Goal: Task Accomplishment & Management: Use online tool/utility

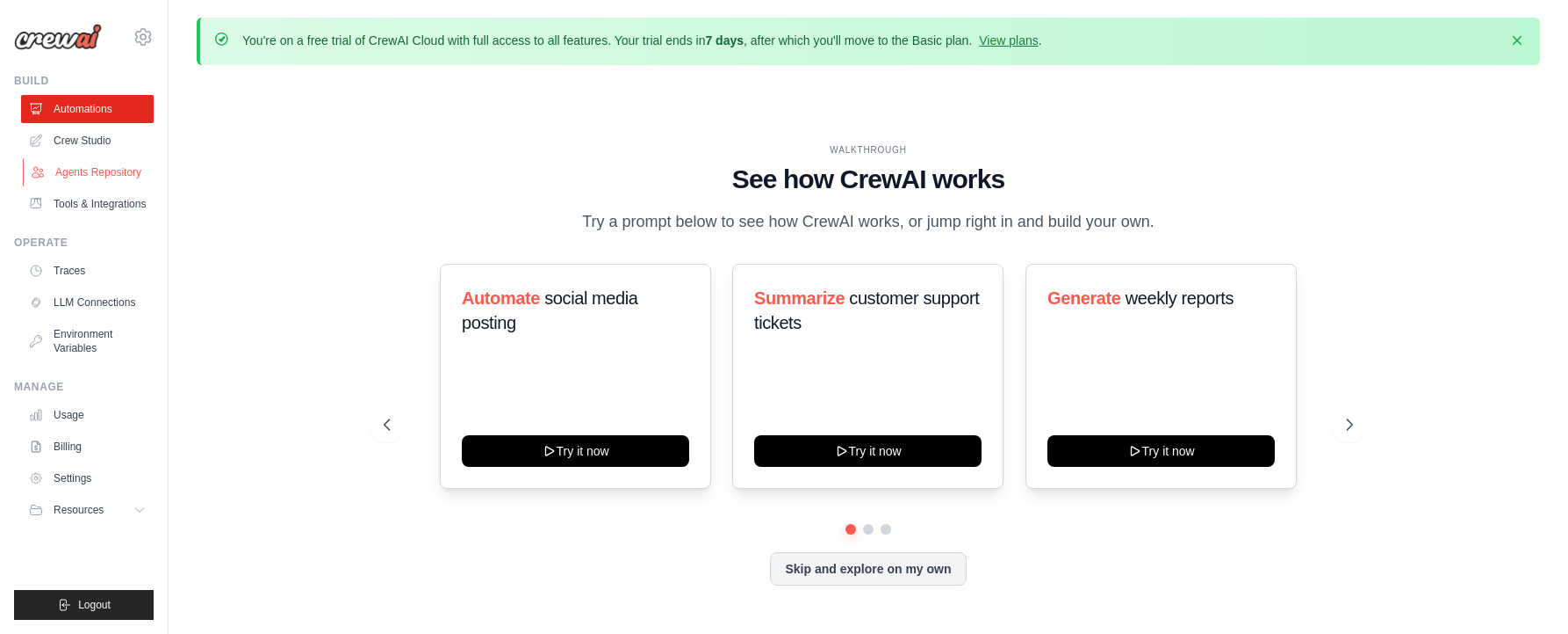
click at [89, 169] on link "Agents Repository" at bounding box center [89, 172] width 133 height 28
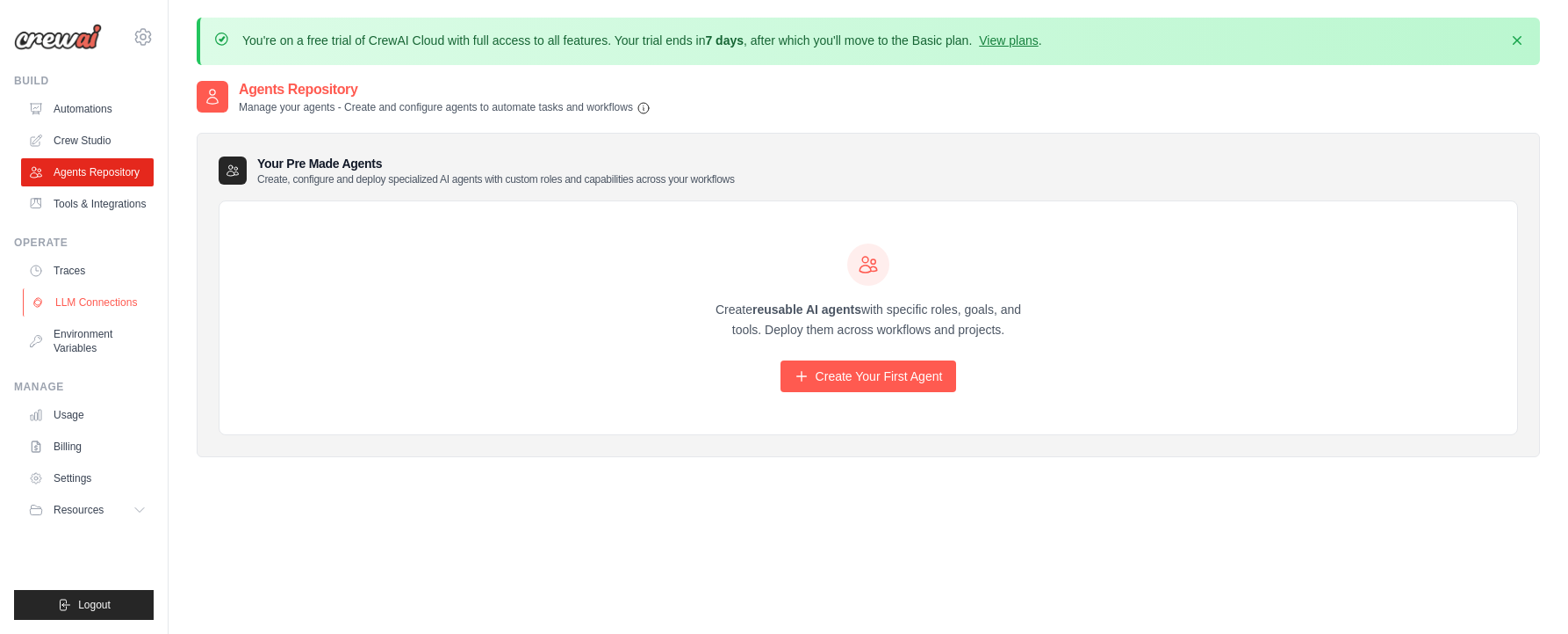
click at [84, 298] on link "LLM Connections" at bounding box center [89, 302] width 133 height 28
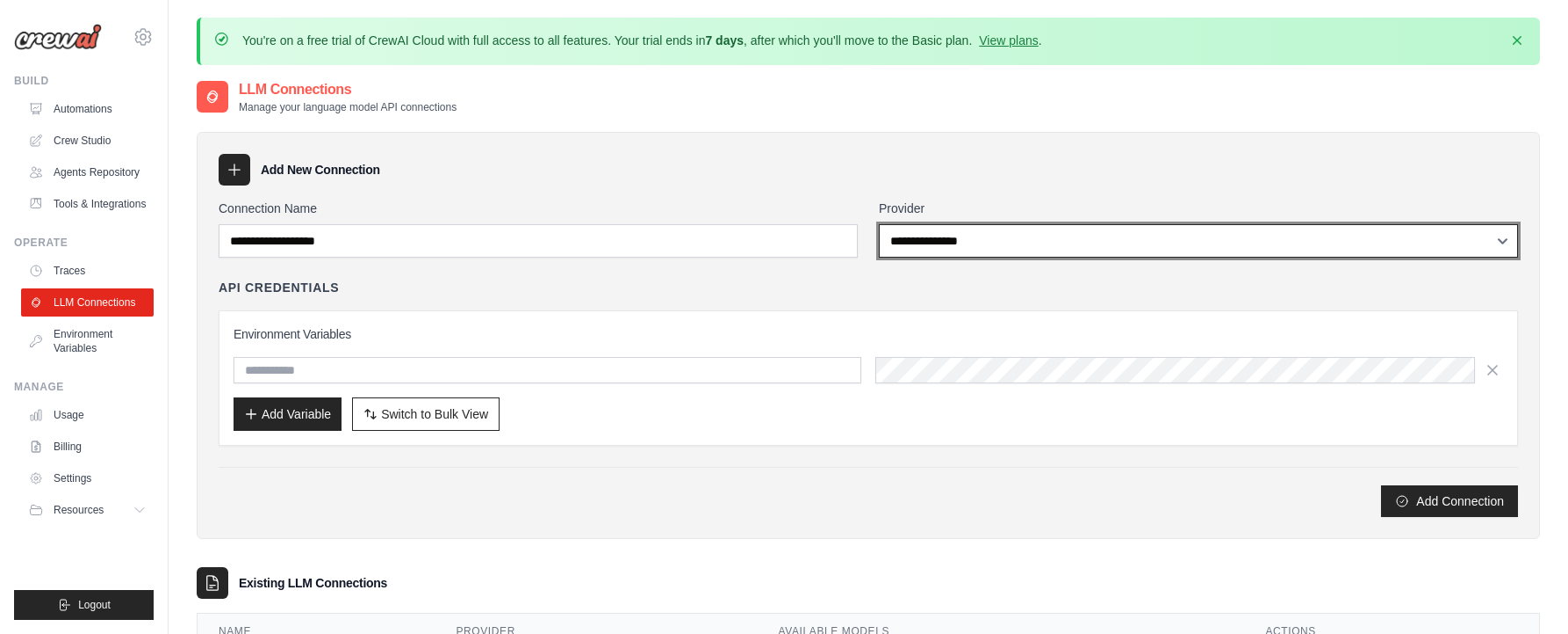
click at [961, 238] on select "**********" at bounding box center [1199, 241] width 639 height 34
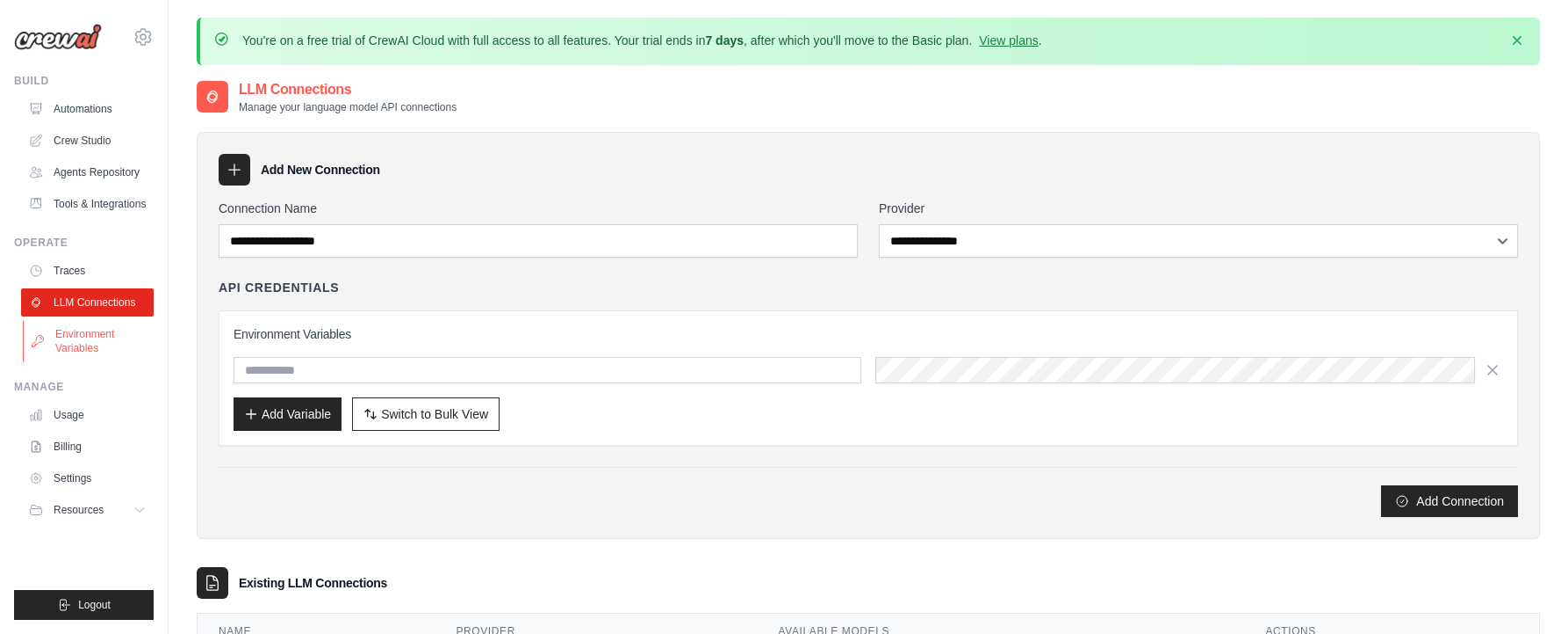
click at [83, 337] on link "Environment Variables" at bounding box center [89, 340] width 133 height 42
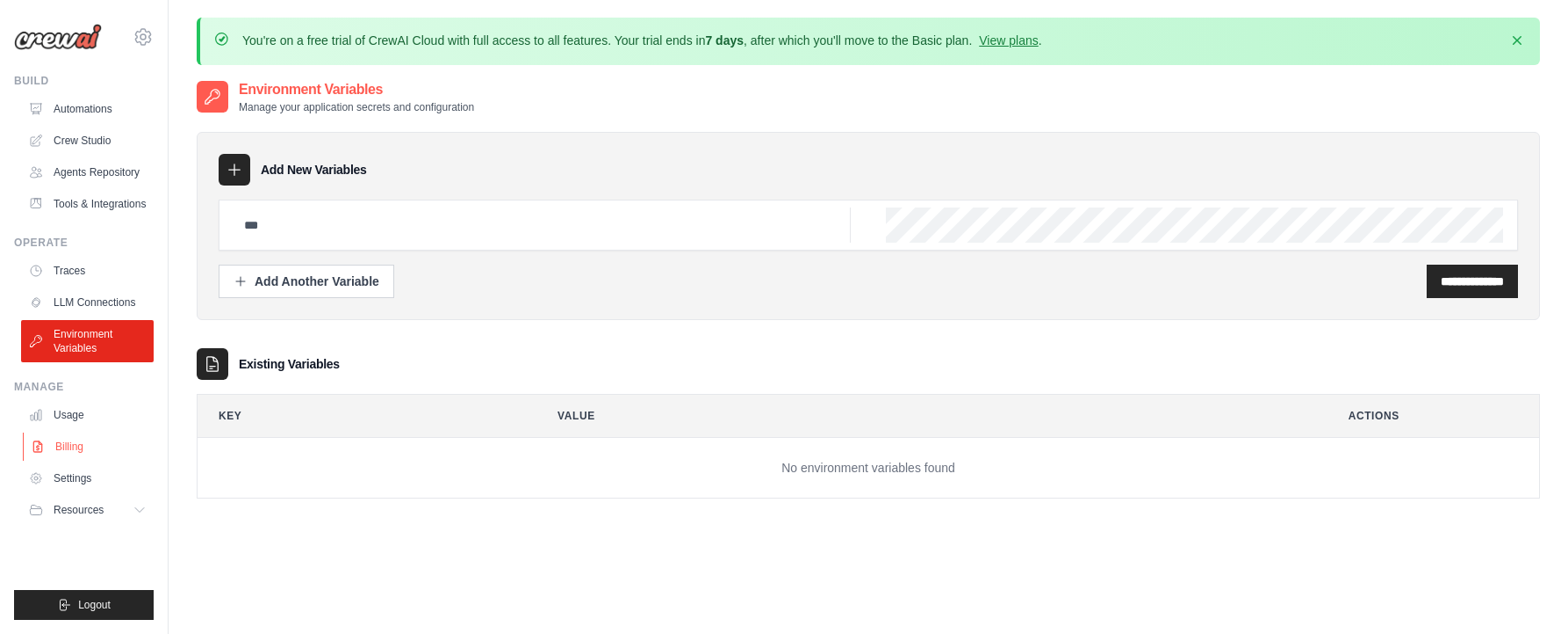
click at [70, 445] on link "Billing" at bounding box center [89, 446] width 133 height 28
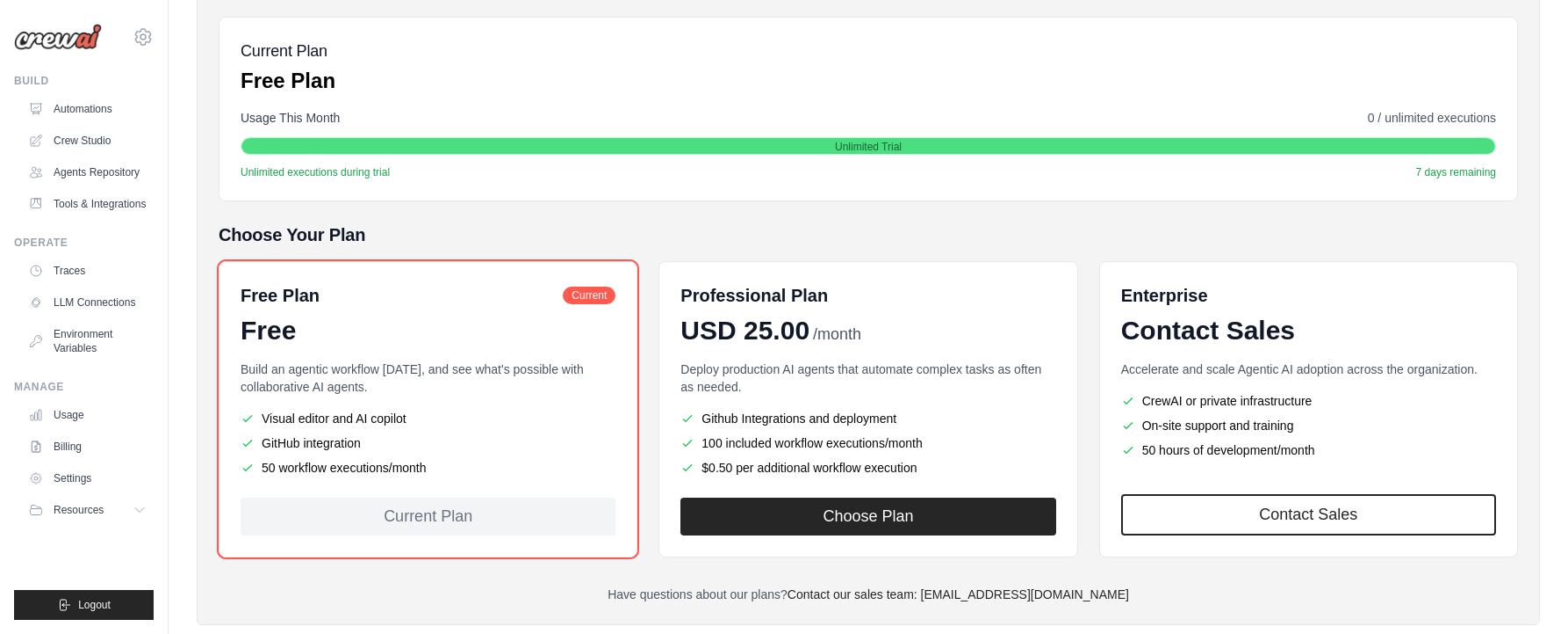
scroll to position [264, 0]
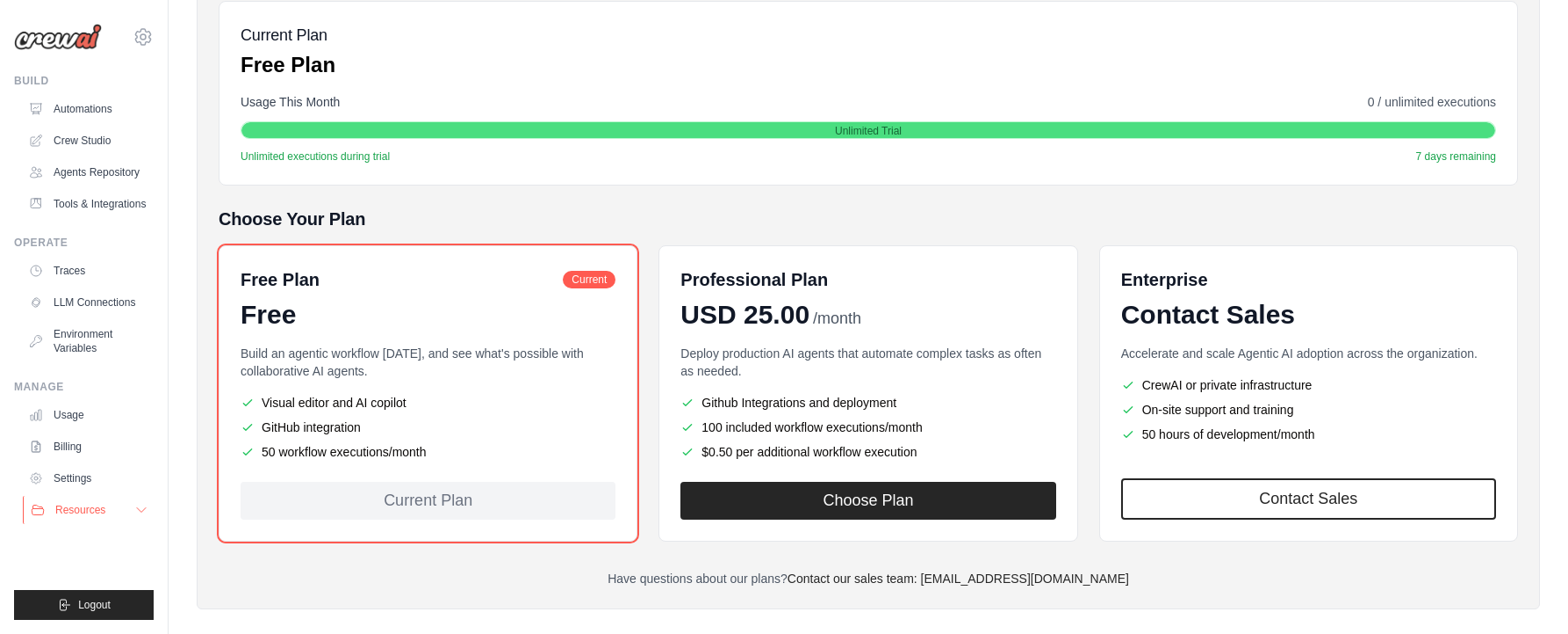
click at [131, 513] on button "Resources" at bounding box center [89, 510] width 133 height 28
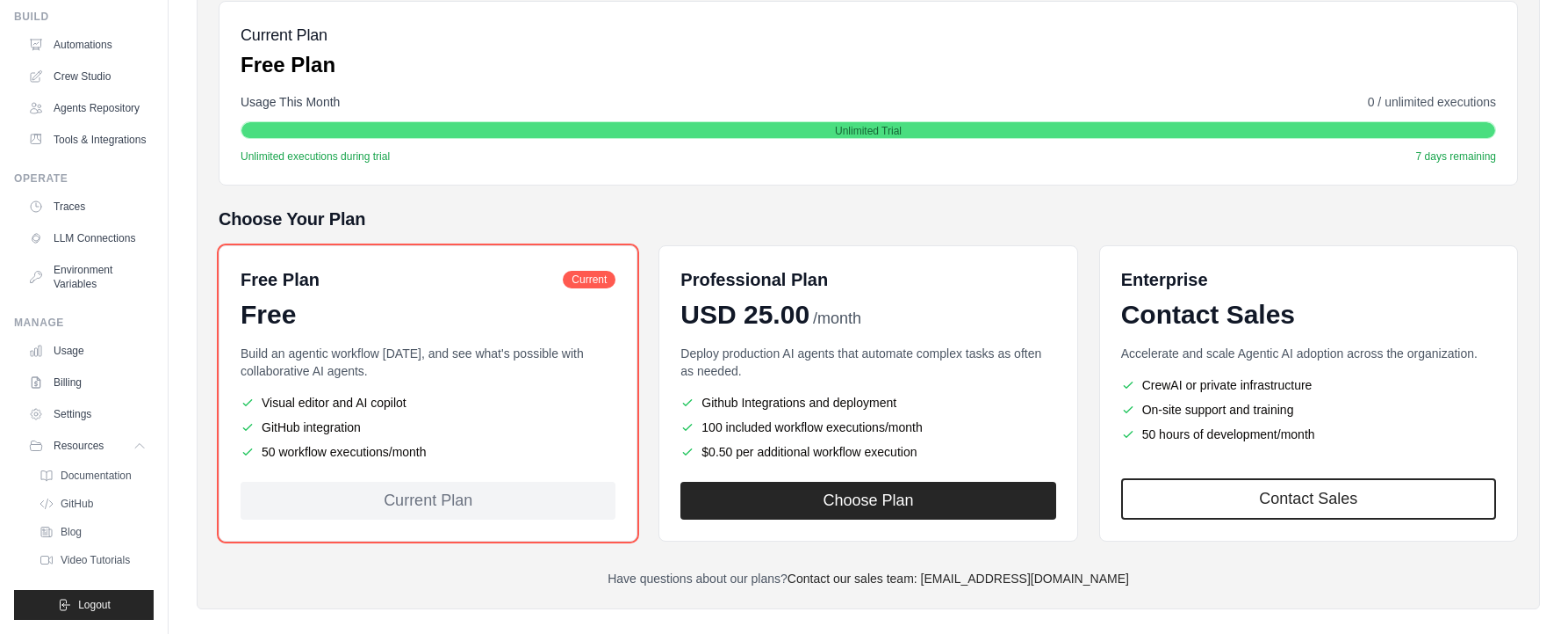
scroll to position [107, 0]
click at [98, 469] on span "Documentation" at bounding box center [98, 475] width 71 height 14
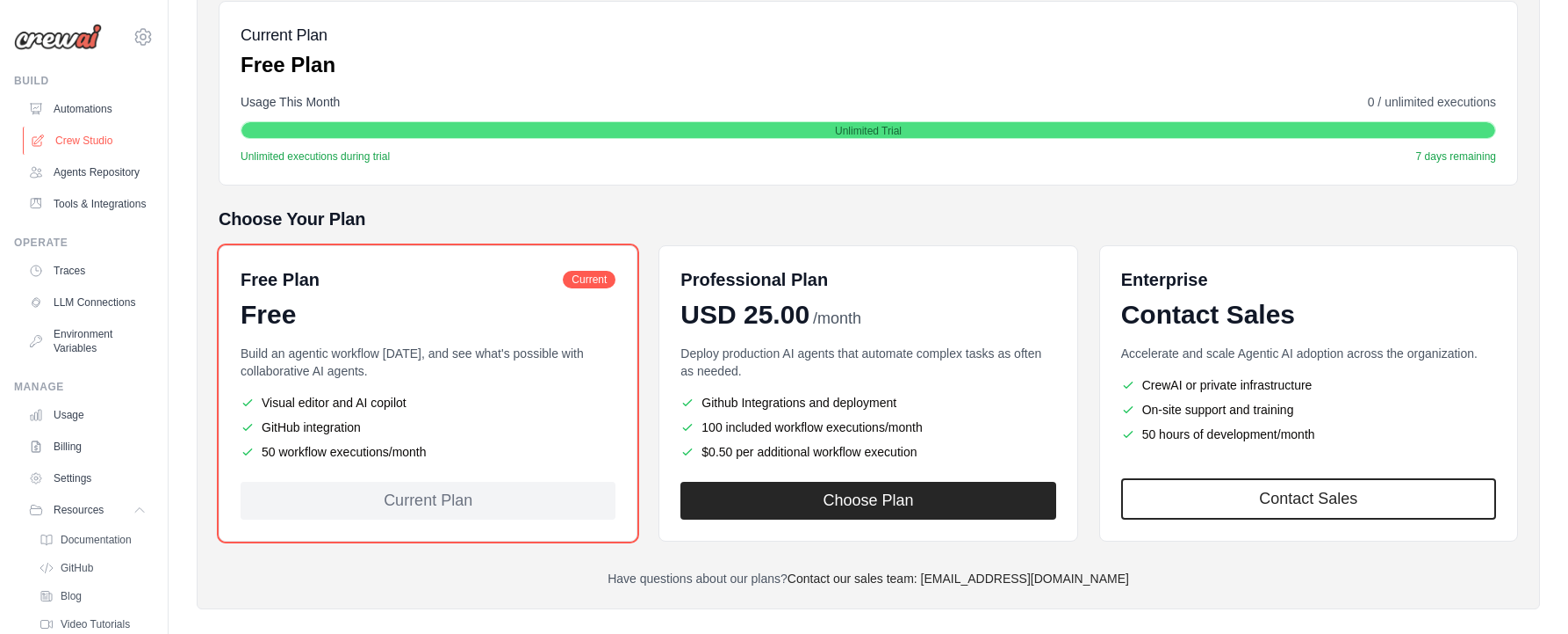
click at [84, 140] on link "Crew Studio" at bounding box center [89, 140] width 133 height 28
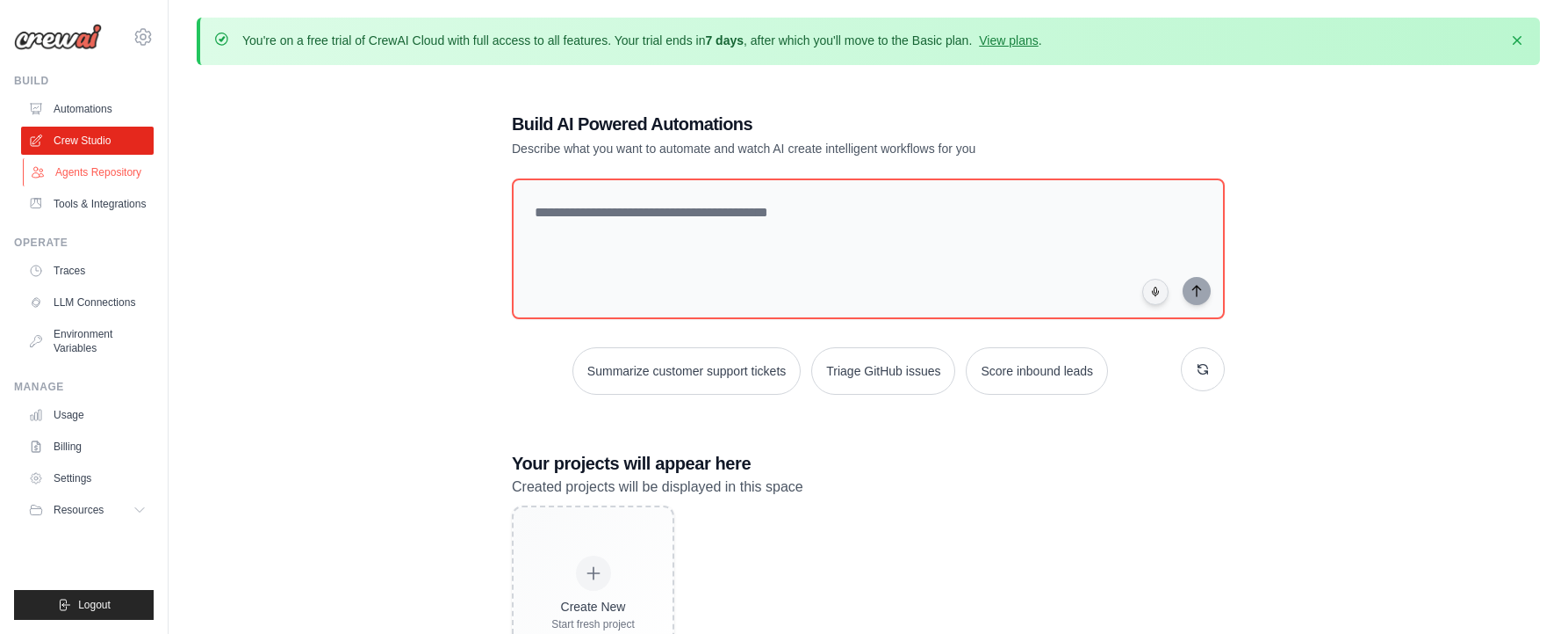
click at [107, 171] on link "Agents Repository" at bounding box center [89, 172] width 133 height 28
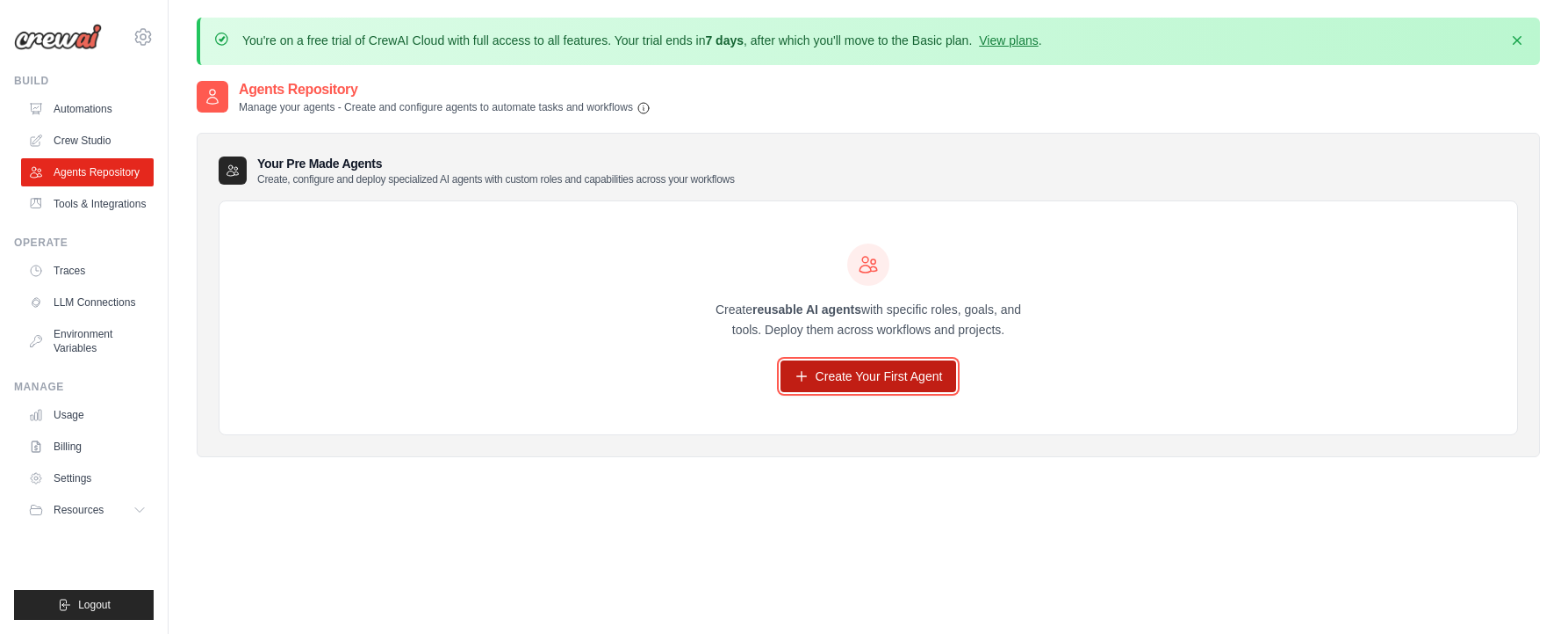
click at [880, 376] on link "Create Your First Agent" at bounding box center [868, 376] width 177 height 32
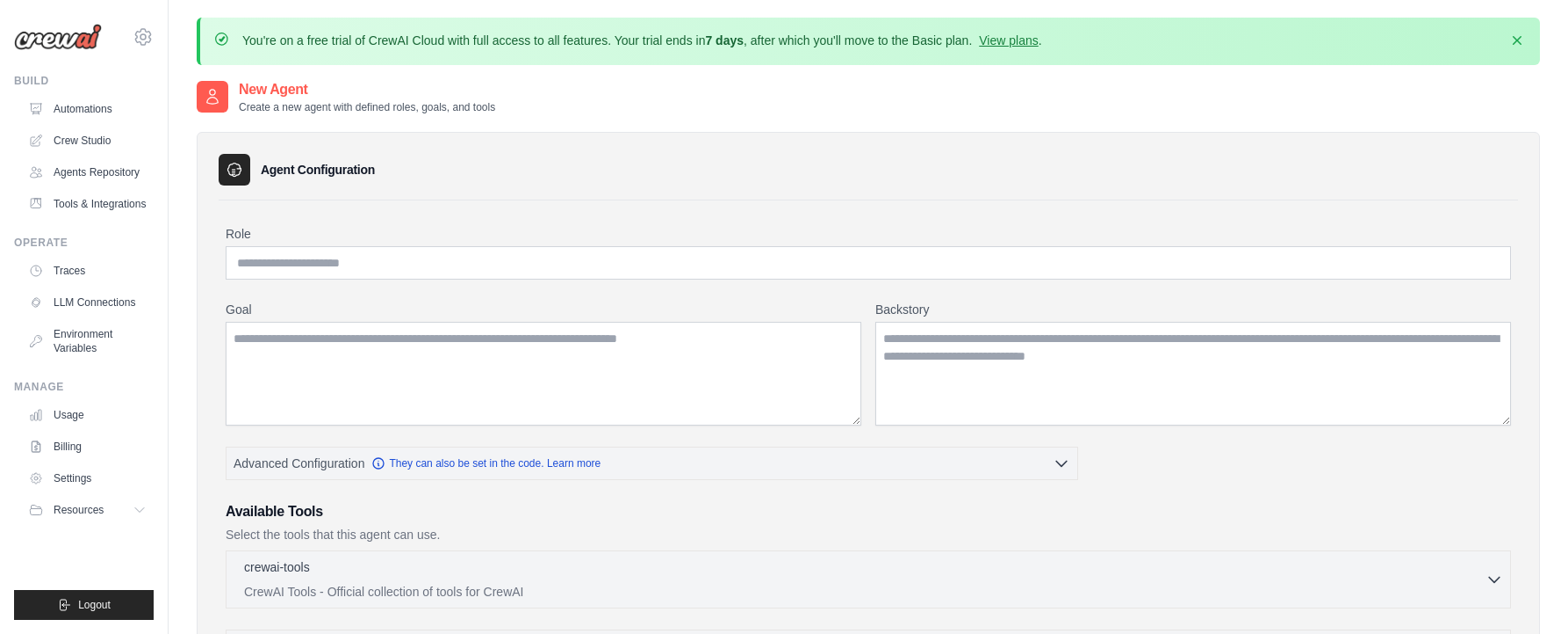
click at [356, 229] on label "Role" at bounding box center [869, 234] width 1286 height 18
click at [356, 246] on input "Role" at bounding box center [869, 263] width 1286 height 34
click at [292, 264] on input "Role" at bounding box center [869, 263] width 1286 height 34
paste input "**********"
drag, startPoint x: 262, startPoint y: 266, endPoint x: 168, endPoint y: 254, distance: 94.8
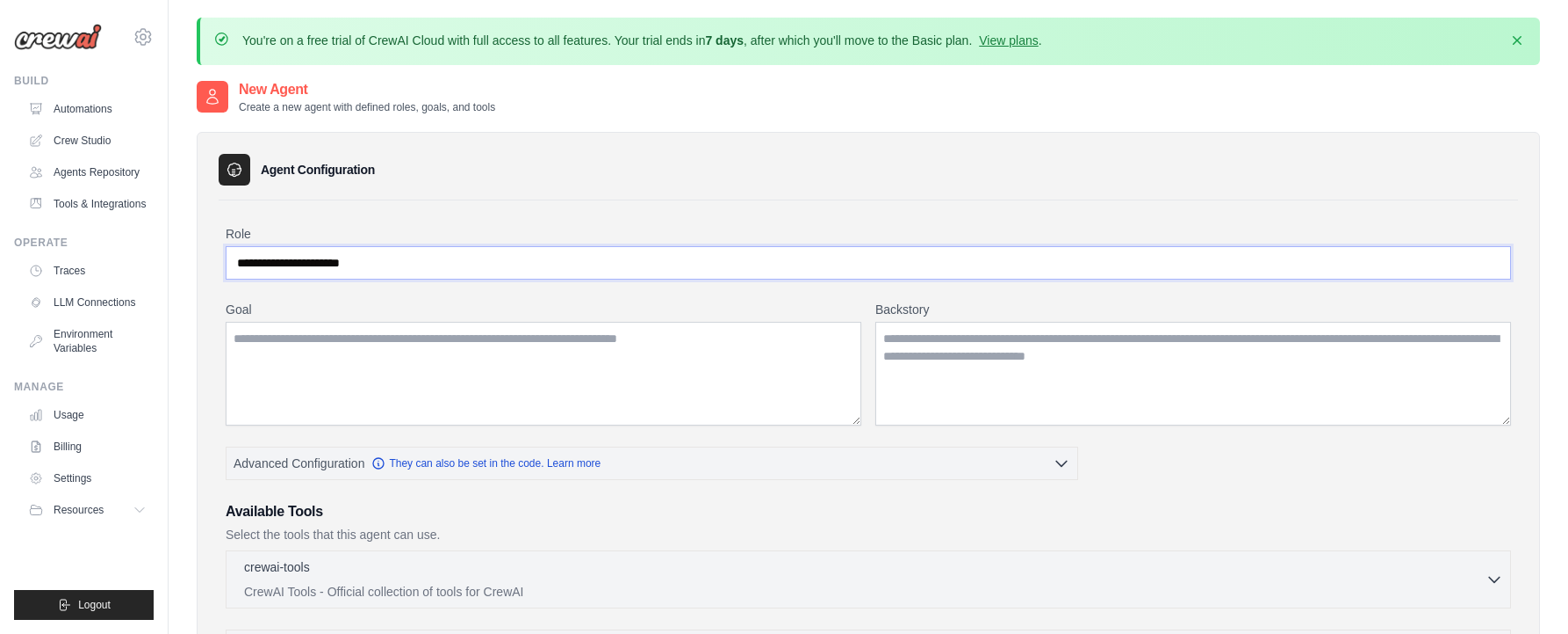
click at [168, 254] on div "You're on a free trial of CrewAI Cloud with full access to all features. Your t…" at bounding box center [868, 609] width 1400 height 1182
type input "**********"
click at [269, 339] on textarea "Goal" at bounding box center [544, 373] width 635 height 104
paste textarea "**********"
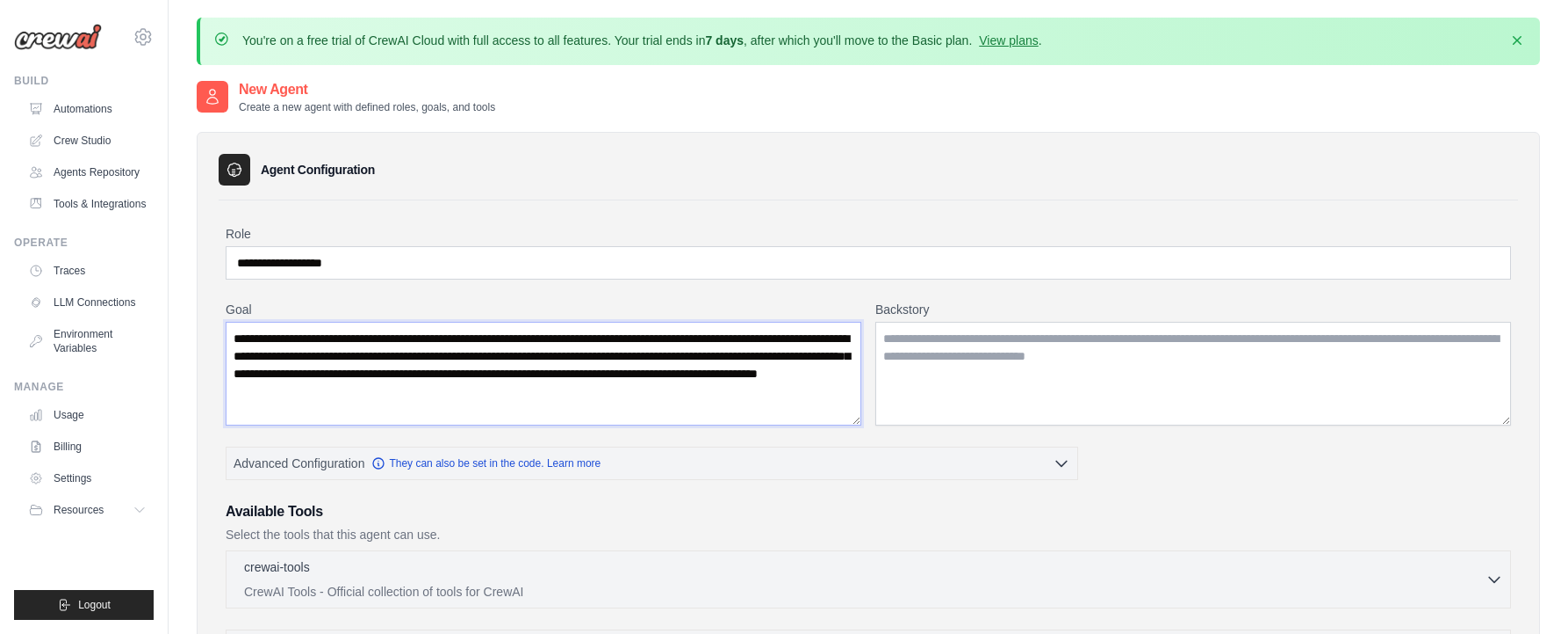
type textarea "**********"
click at [556, 507] on h3 "Available Tools" at bounding box center [869, 512] width 1286 height 22
click at [992, 340] on textarea "Backstory" at bounding box center [1193, 373] width 635 height 104
paste textarea "**********"
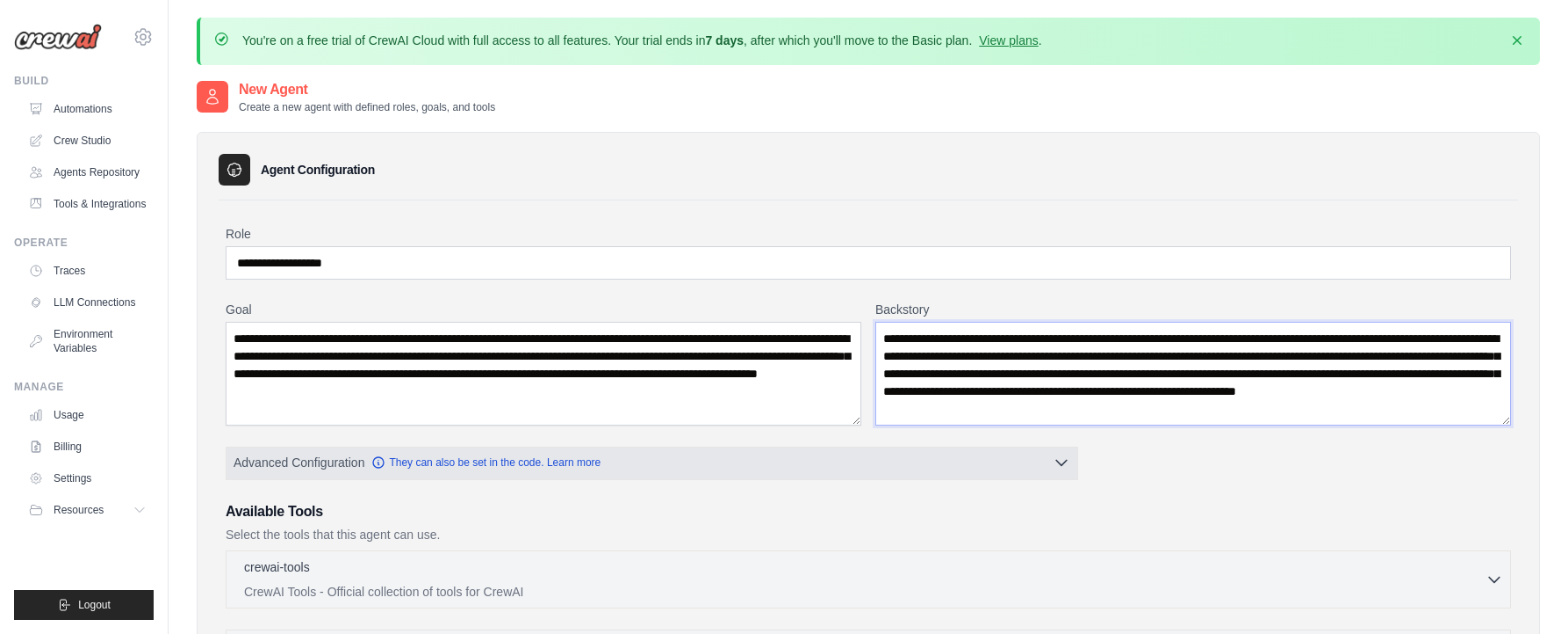
type textarea "**********"
click at [1055, 462] on icon "button" at bounding box center [1062, 462] width 18 height 18
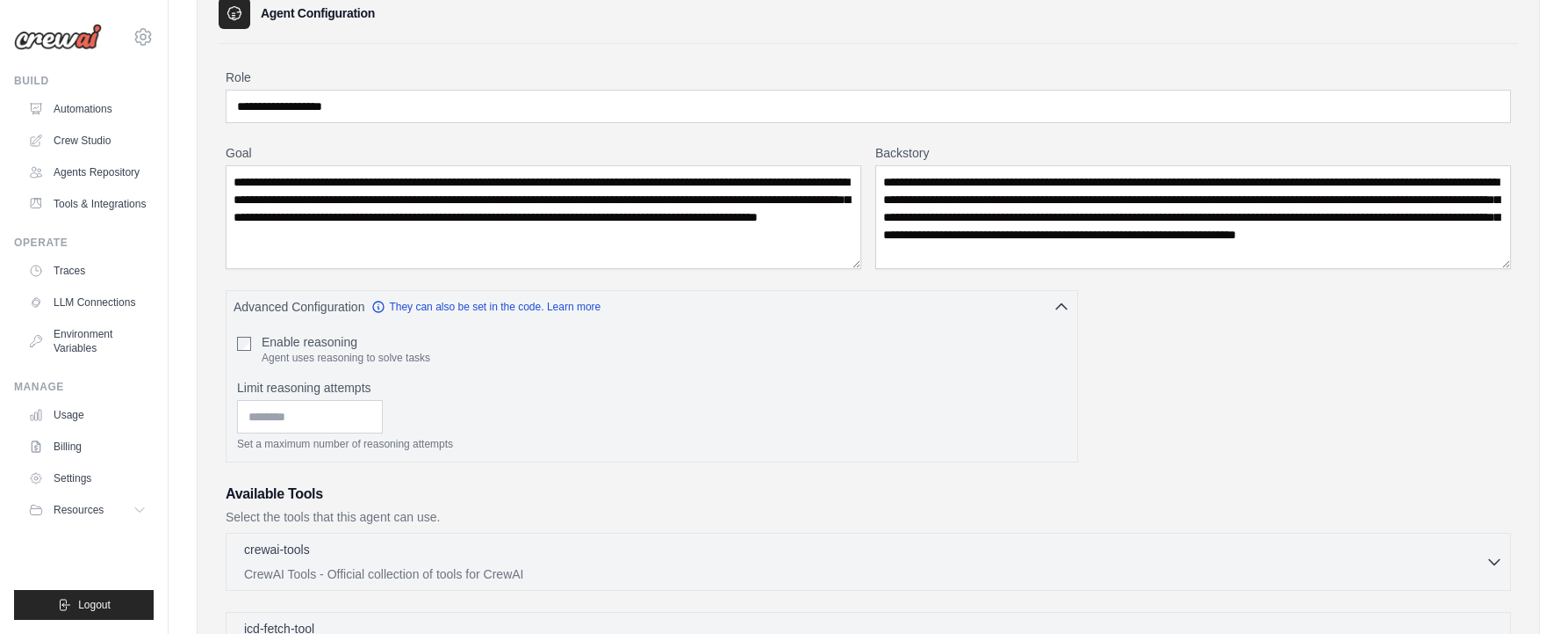
scroll to position [176, 0]
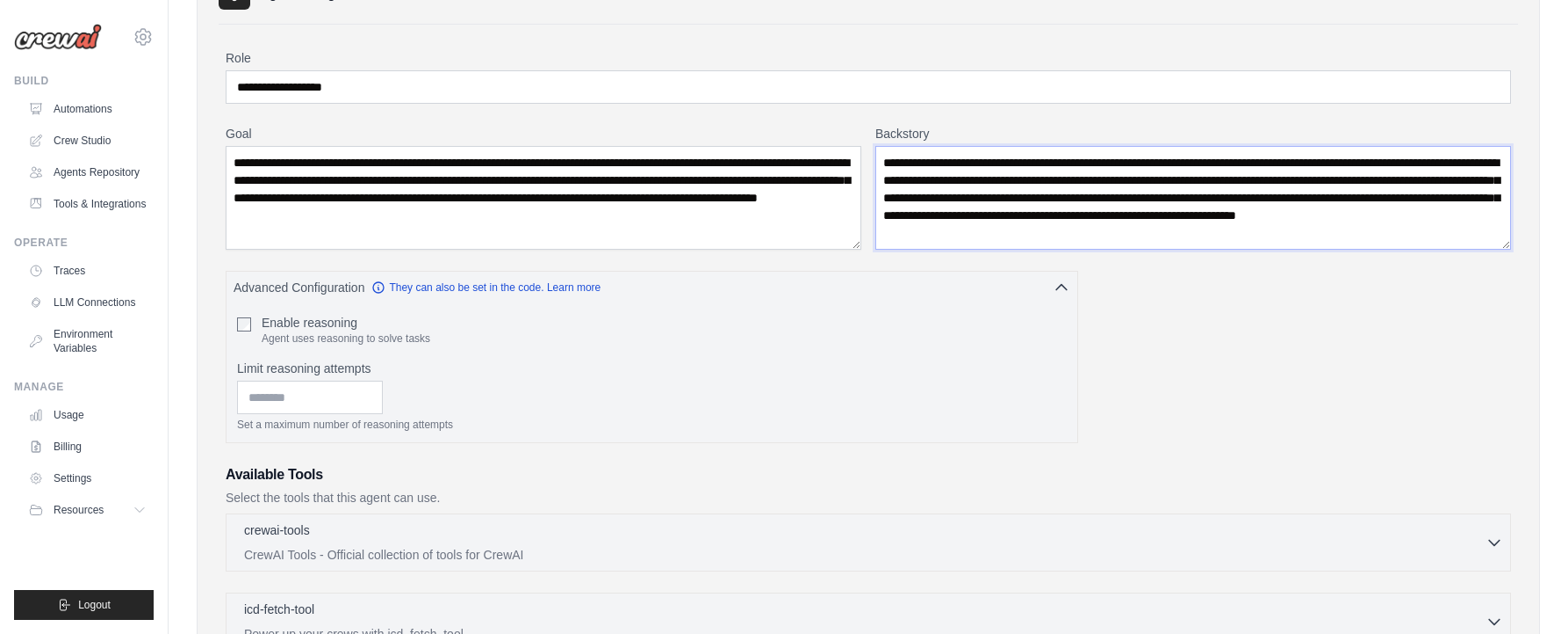
drag, startPoint x: 1197, startPoint y: 238, endPoint x: 878, endPoint y: 158, distance: 328.9
click at [878, 158] on textarea "**********" at bounding box center [1193, 197] width 635 height 104
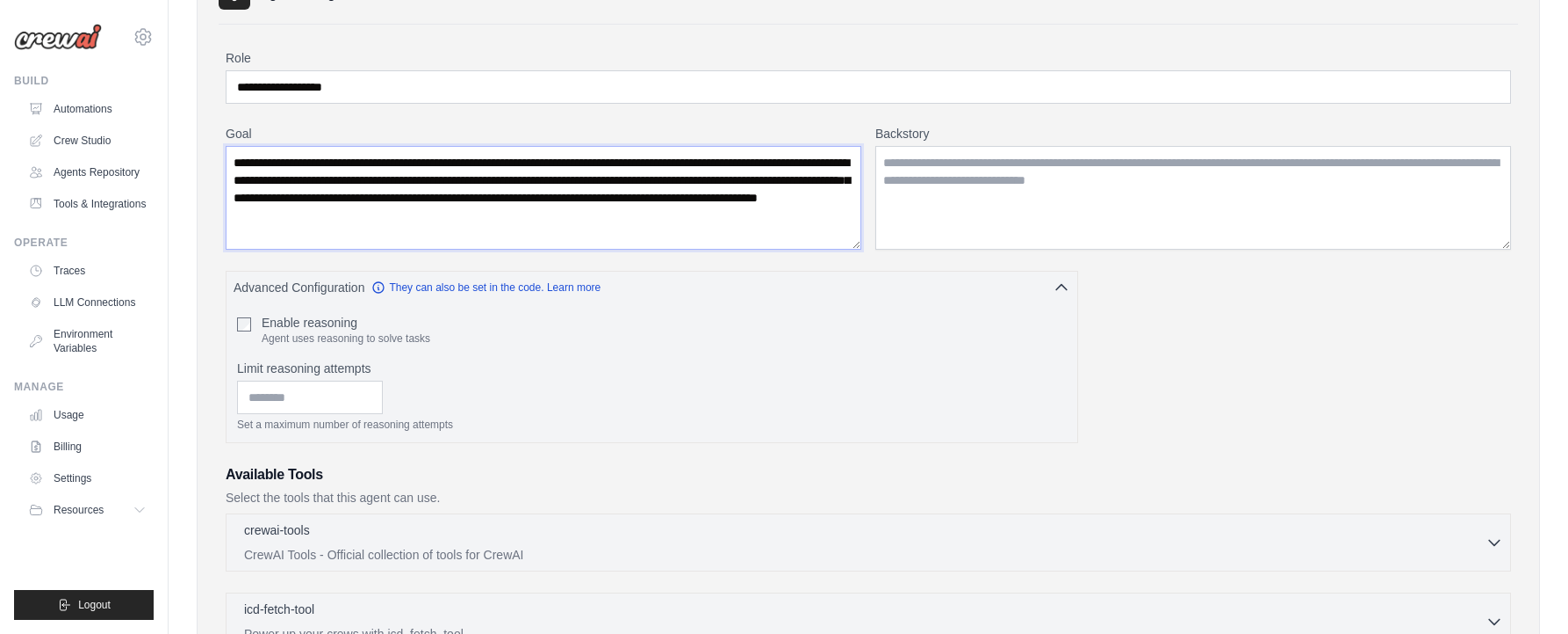
drag, startPoint x: 558, startPoint y: 223, endPoint x: 218, endPoint y: 162, distance: 345.4
click at [218, 162] on div "**********" at bounding box center [868, 545] width 1344 height 1178
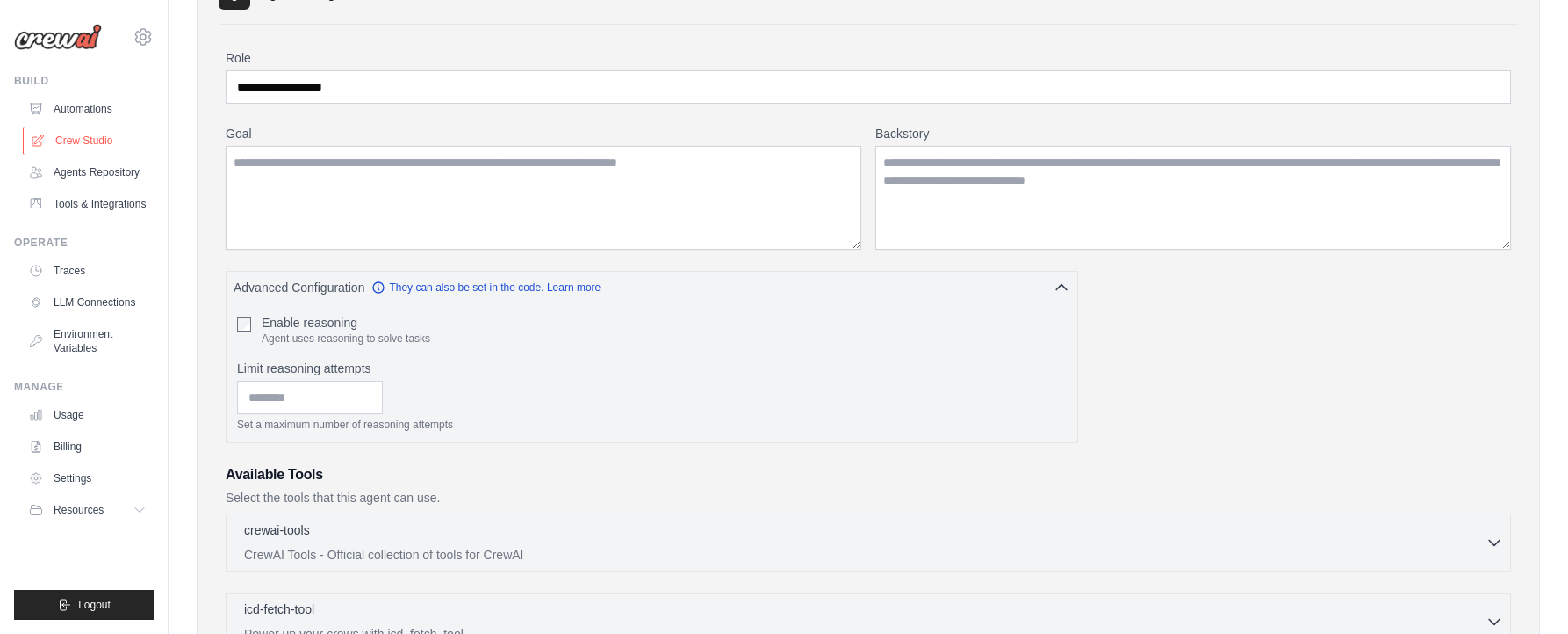
click at [94, 132] on link "Crew Studio" at bounding box center [89, 140] width 133 height 28
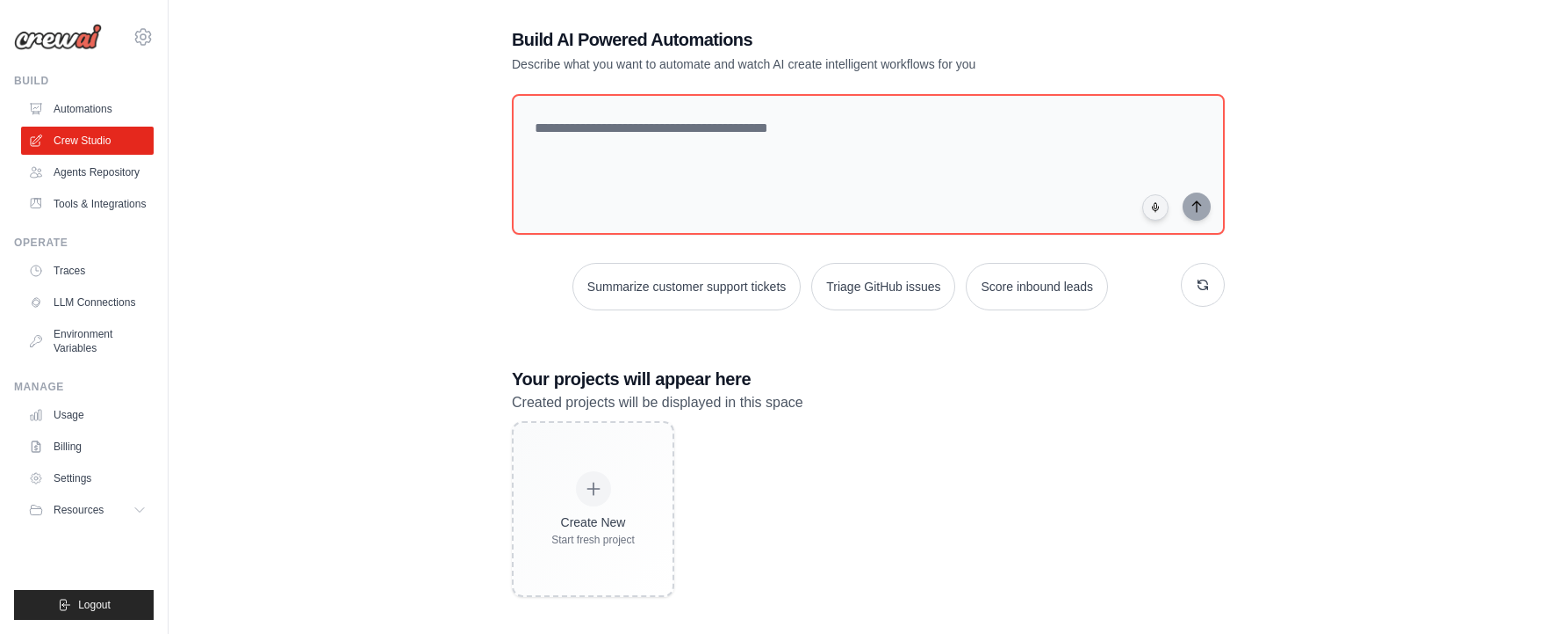
scroll to position [96, 0]
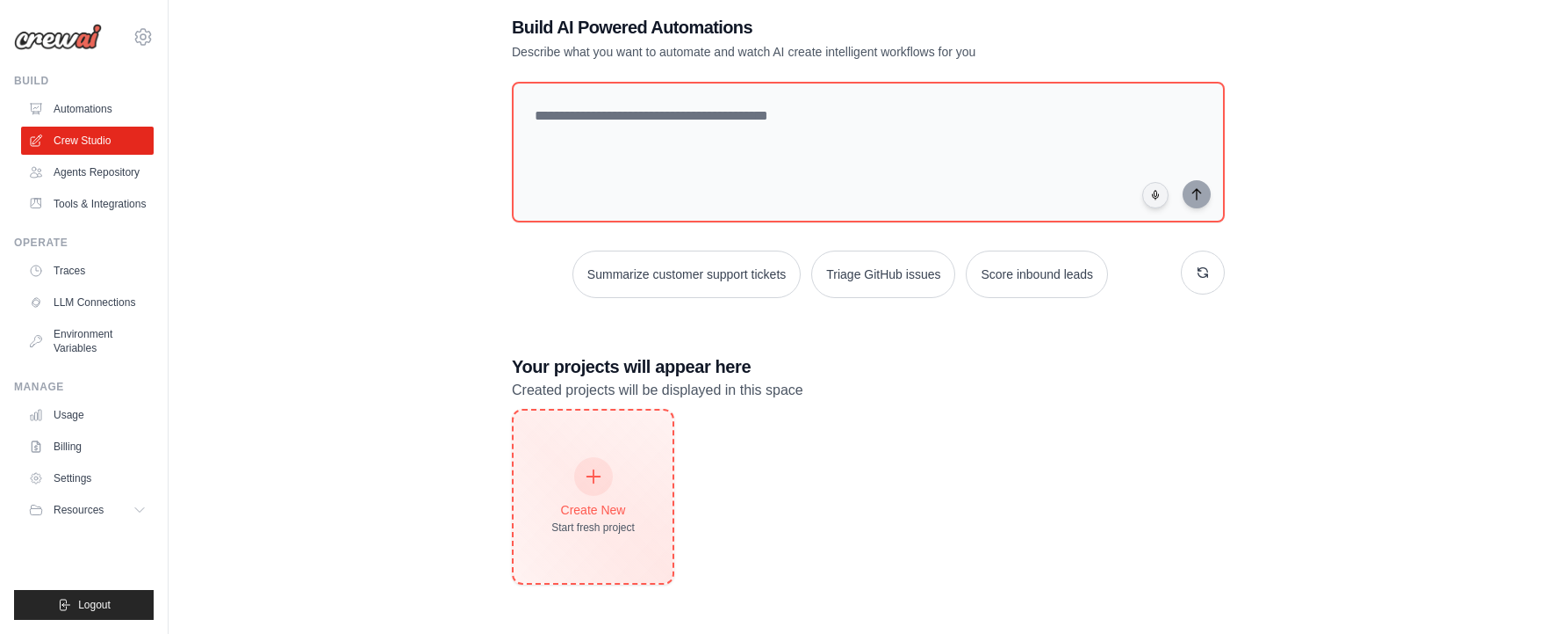
click at [597, 469] on icon at bounding box center [593, 476] width 20 height 20
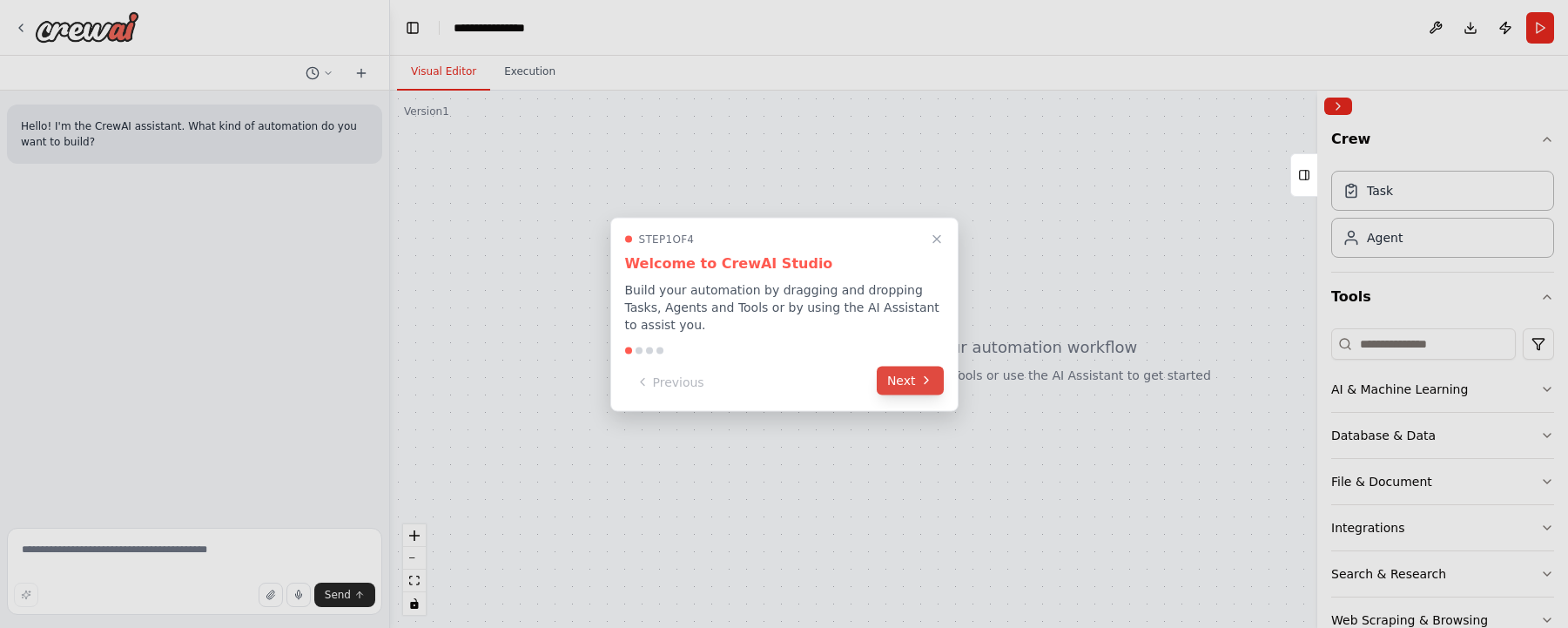
click at [904, 371] on button "Next" at bounding box center [910, 380] width 67 height 29
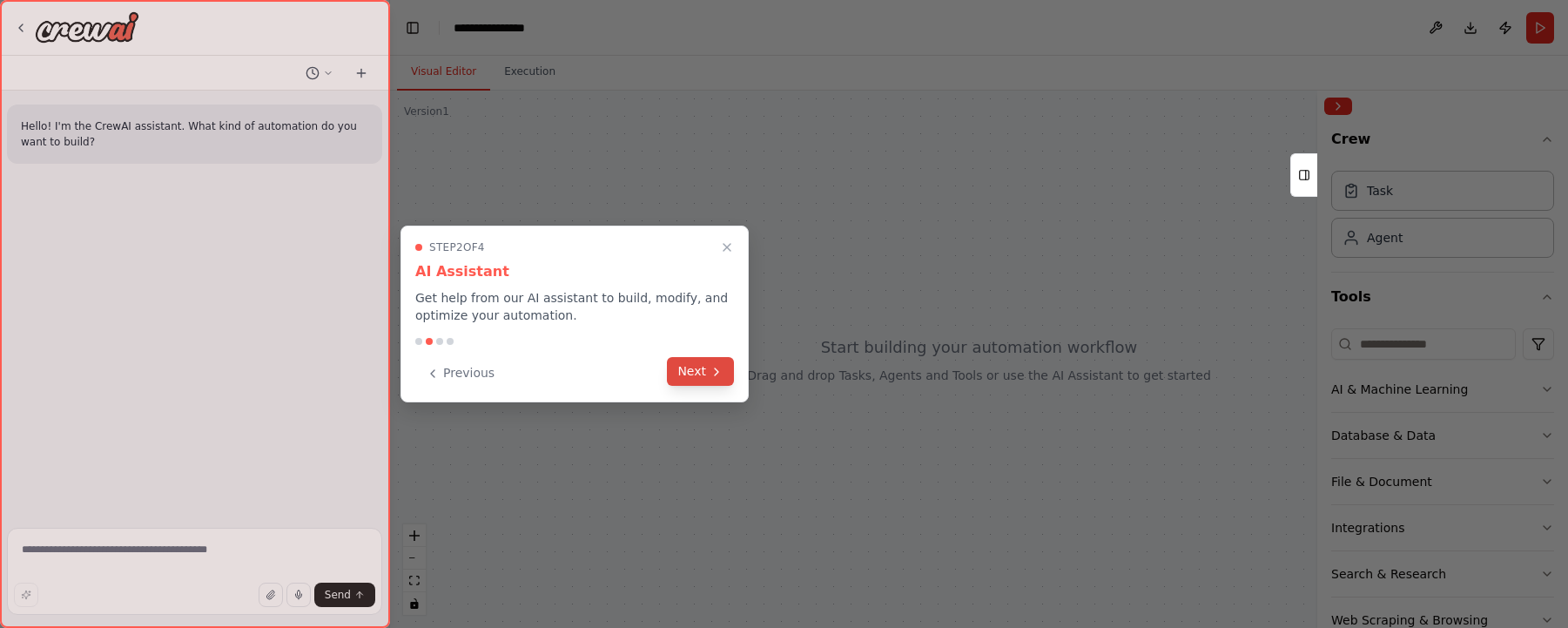
click at [699, 366] on button "Next" at bounding box center [701, 371] width 67 height 29
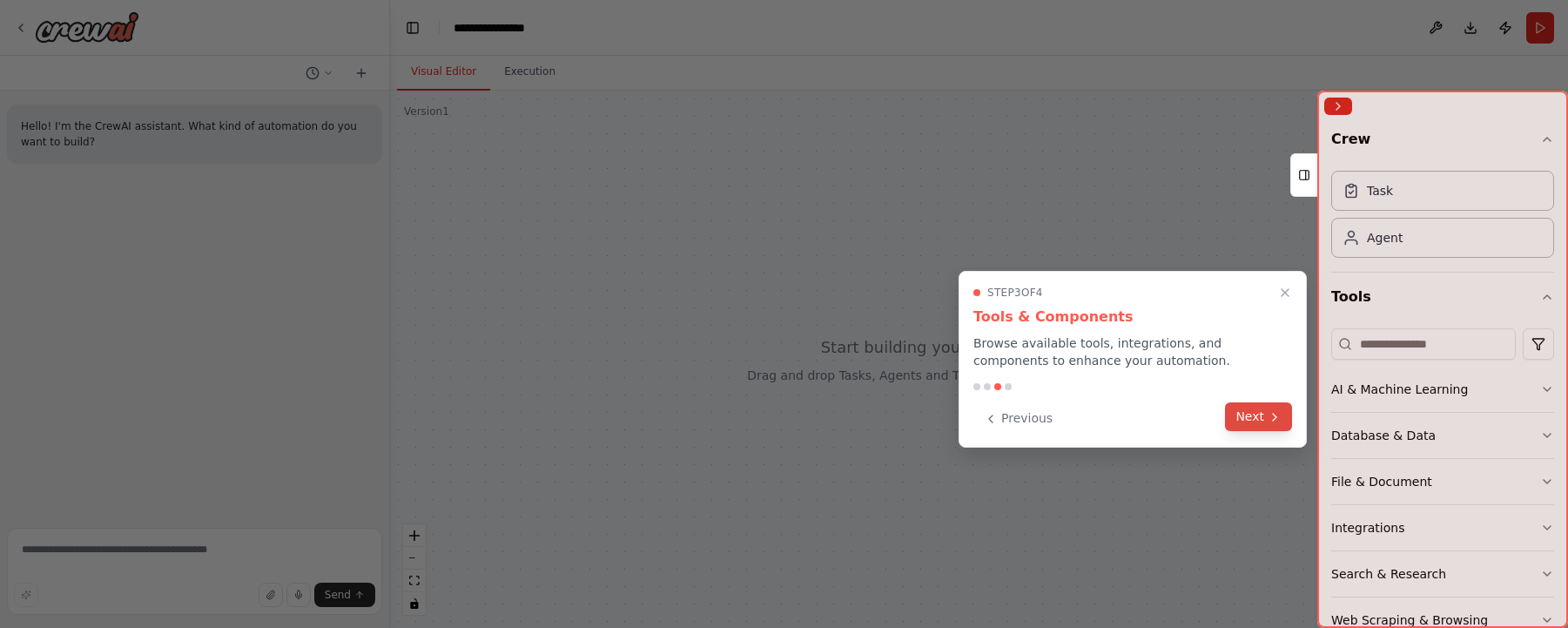
click at [1254, 414] on button "Next" at bounding box center [1258, 416] width 67 height 29
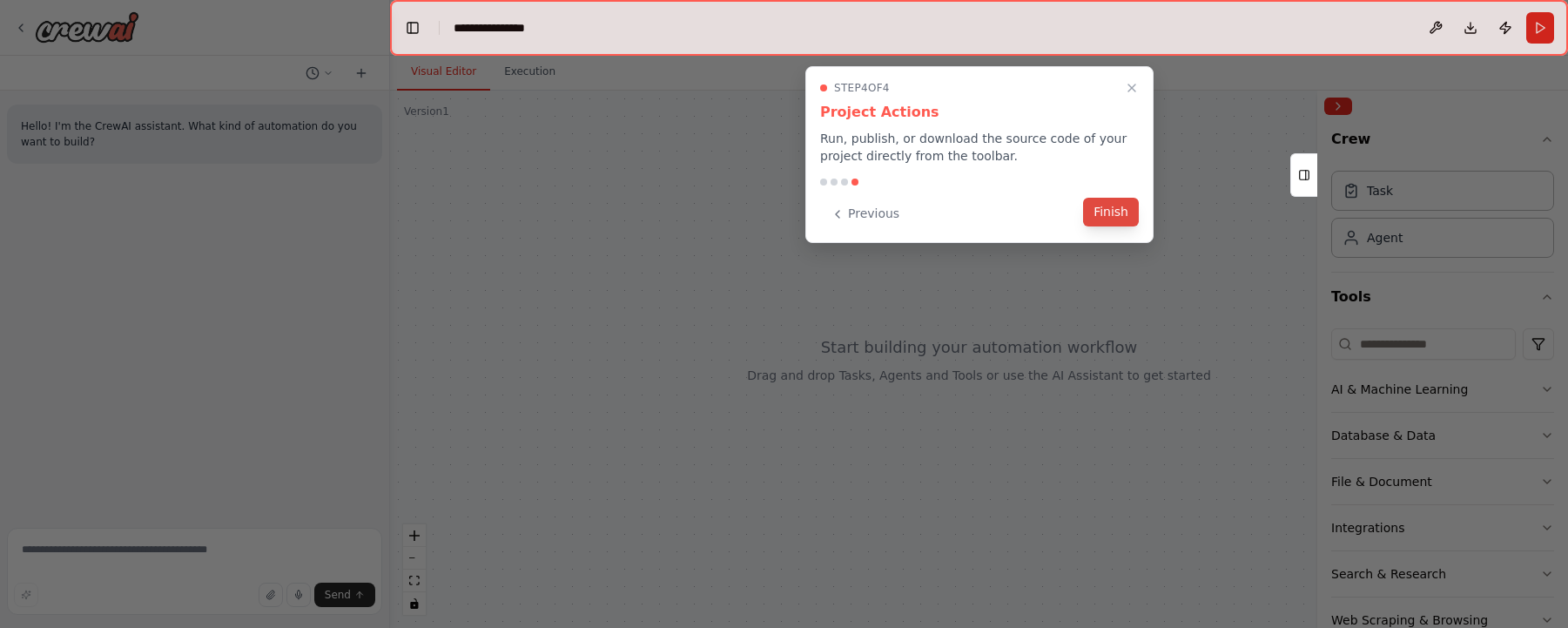
click at [1119, 209] on button "Finish" at bounding box center [1111, 211] width 56 height 29
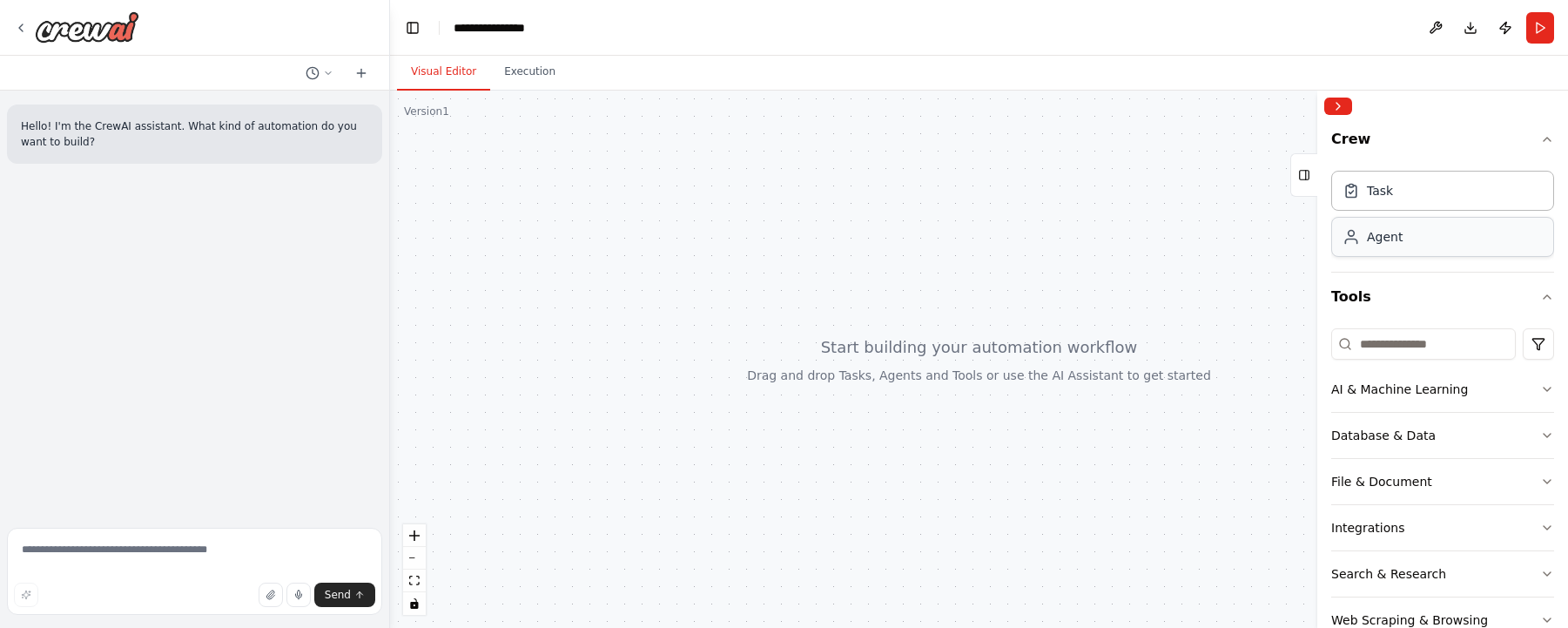
click at [1394, 245] on div "Agent" at bounding box center [1385, 236] width 36 height 18
click at [1381, 240] on div "Agent" at bounding box center [1385, 236] width 36 height 18
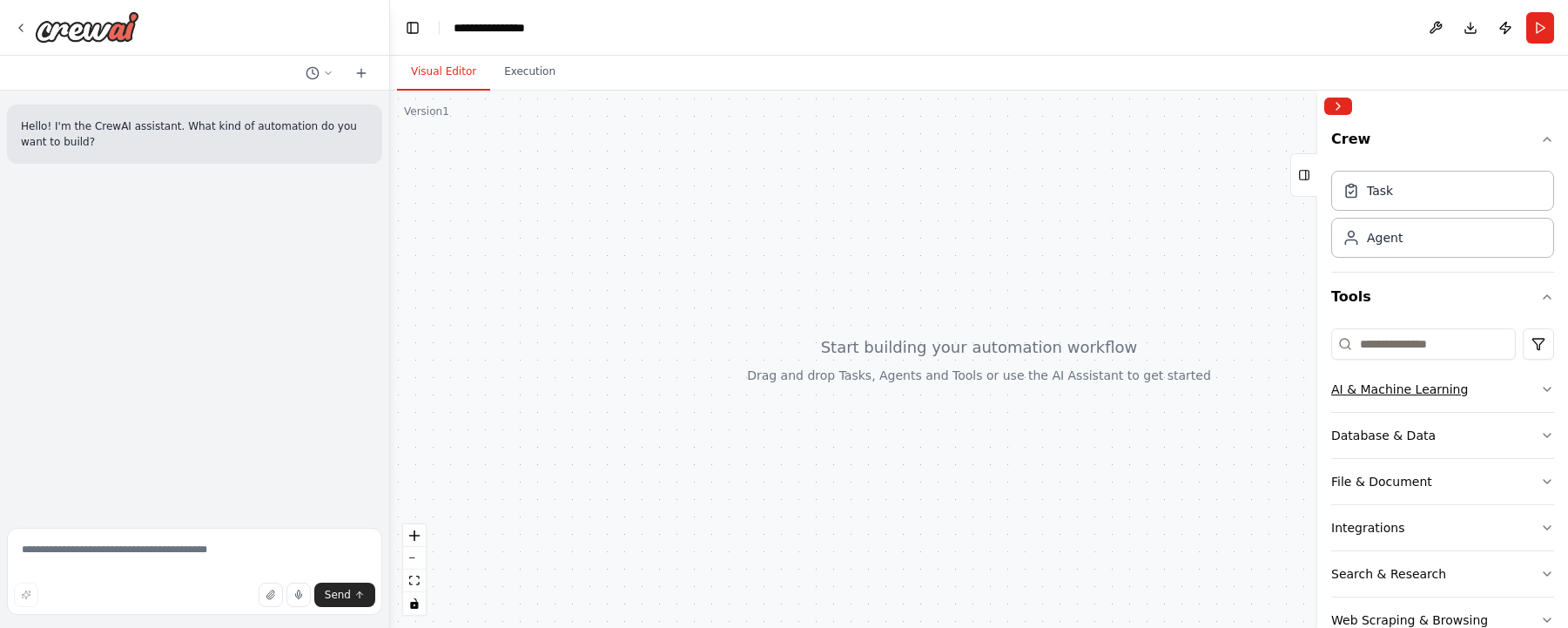
click at [1540, 386] on icon "button" at bounding box center [1547, 389] width 14 height 14
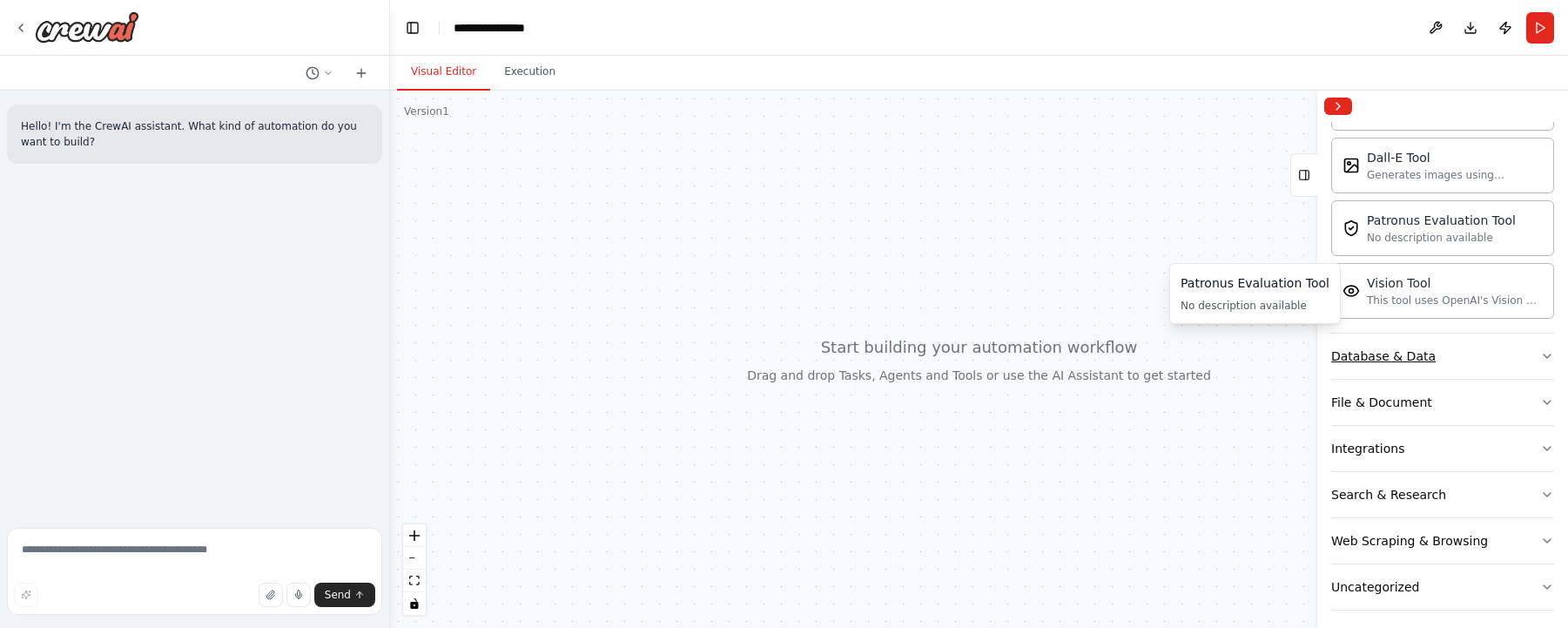
scroll to position [354, 0]
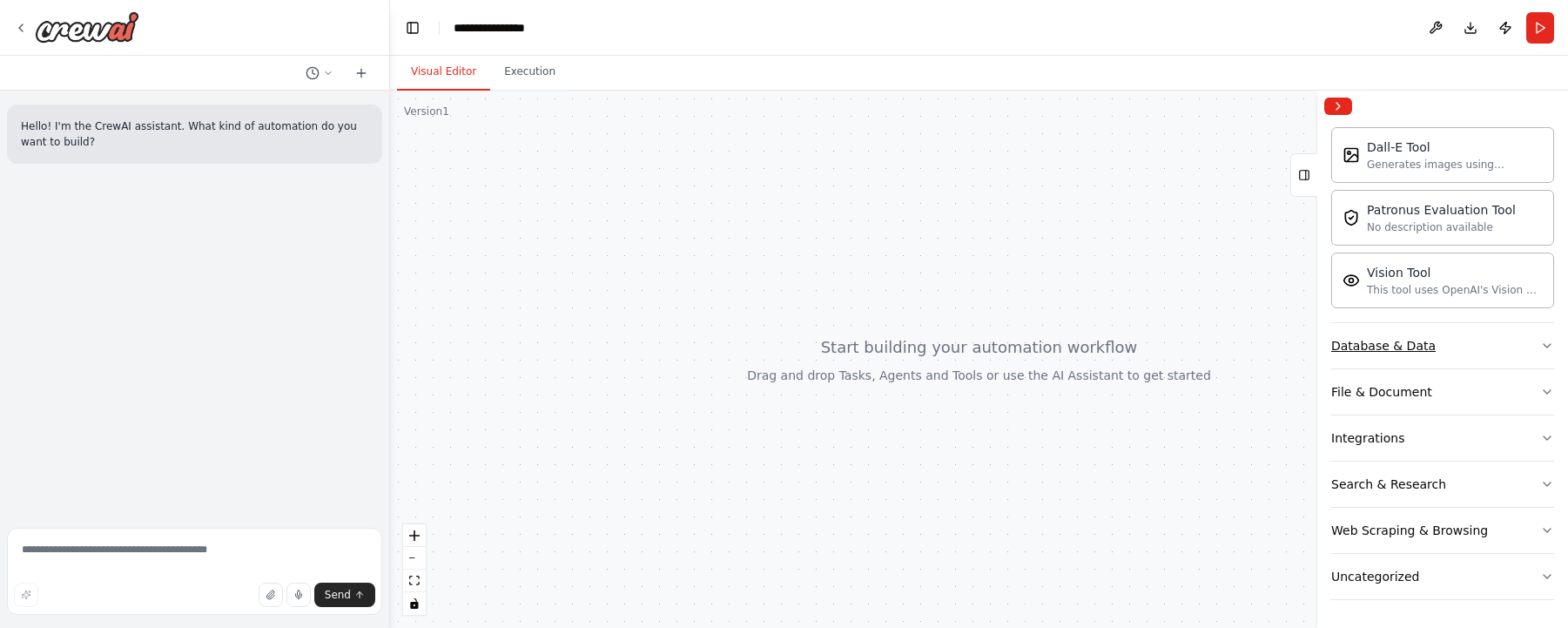
click at [1540, 343] on icon "button" at bounding box center [1547, 345] width 14 height 14
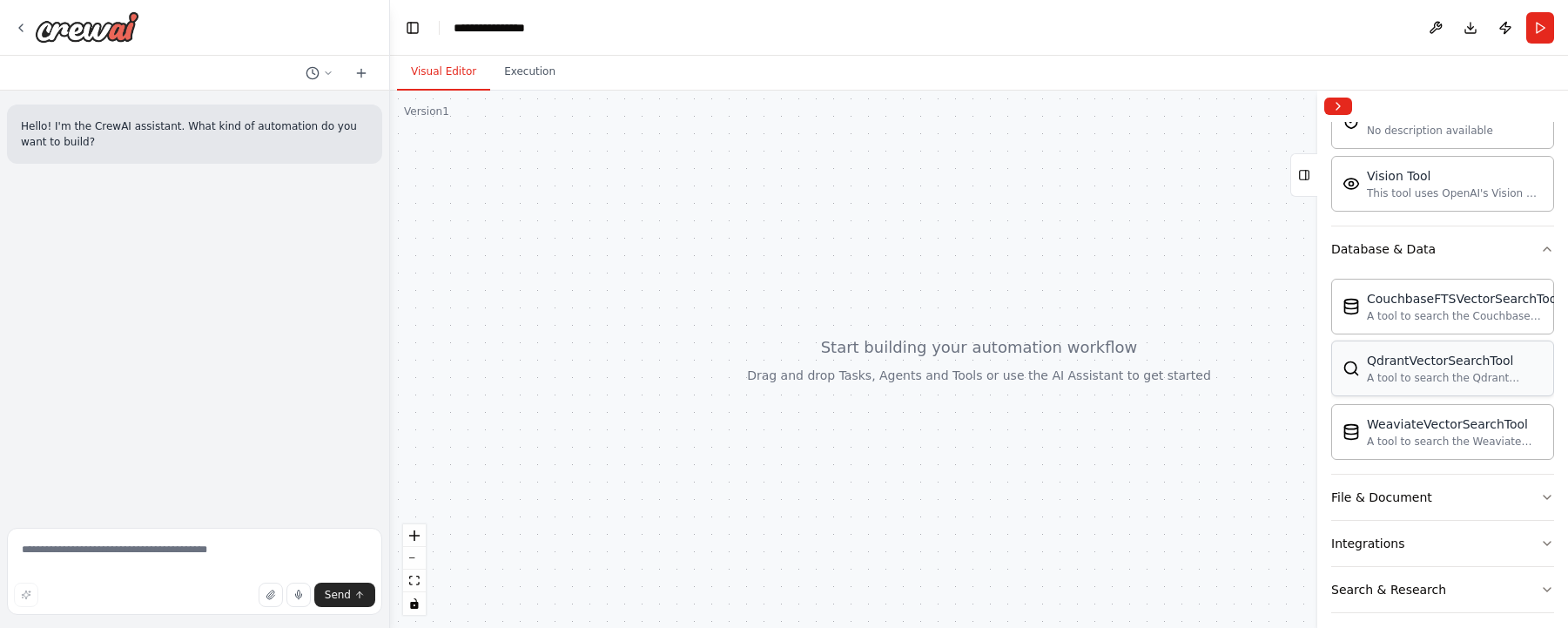
scroll to position [528, 0]
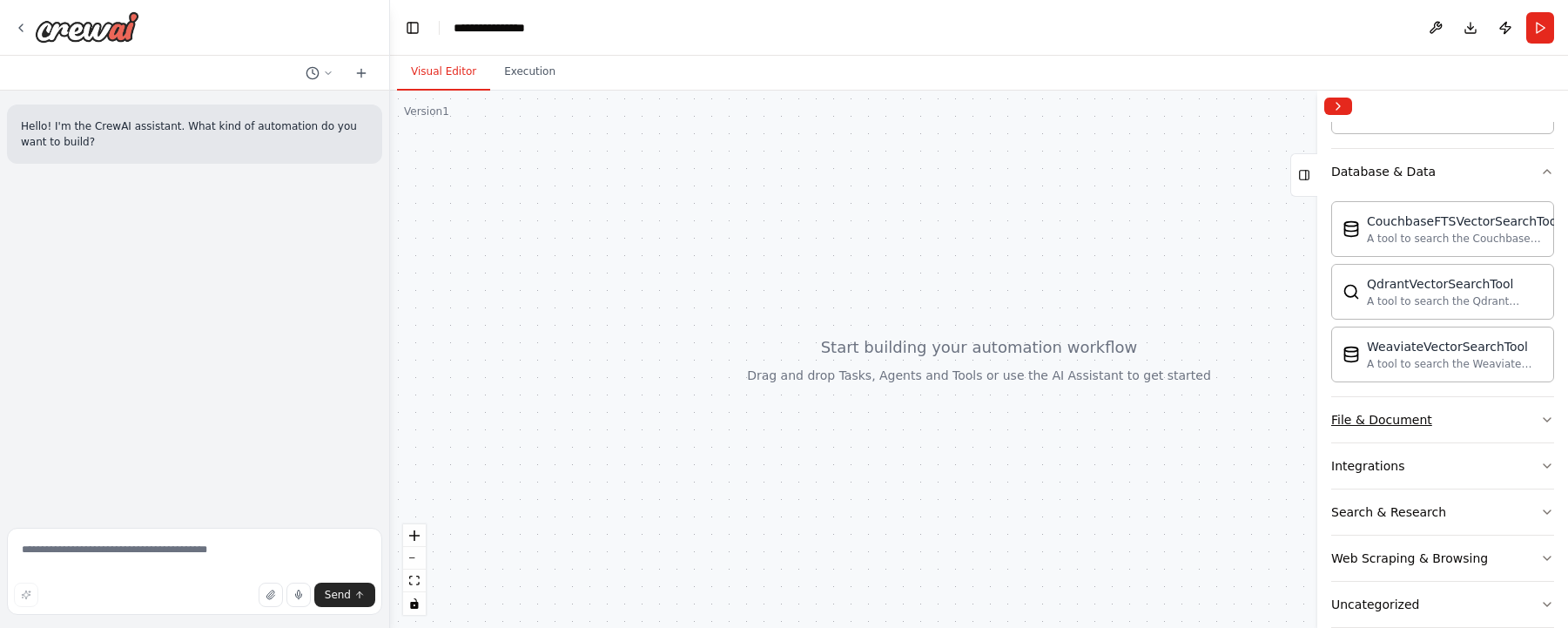
click at [1540, 420] on icon "button" at bounding box center [1547, 419] width 14 height 14
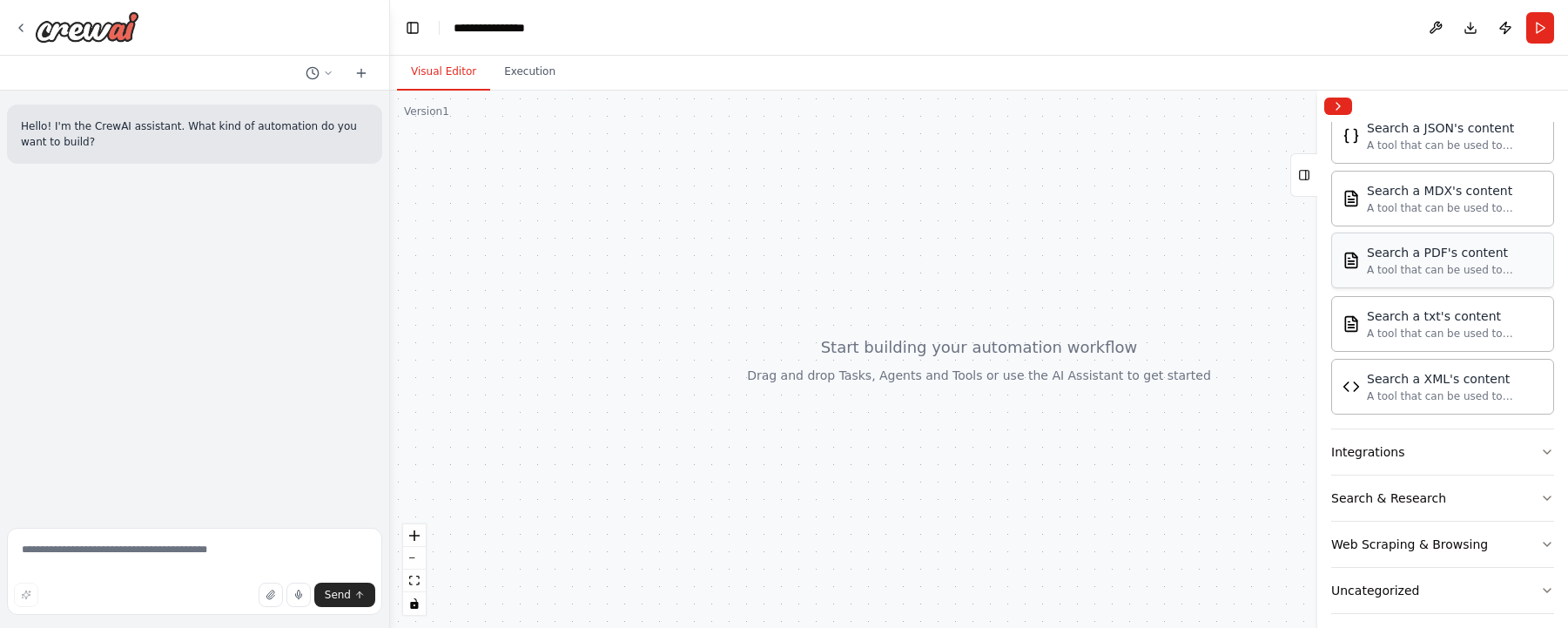
scroll to position [1072, 0]
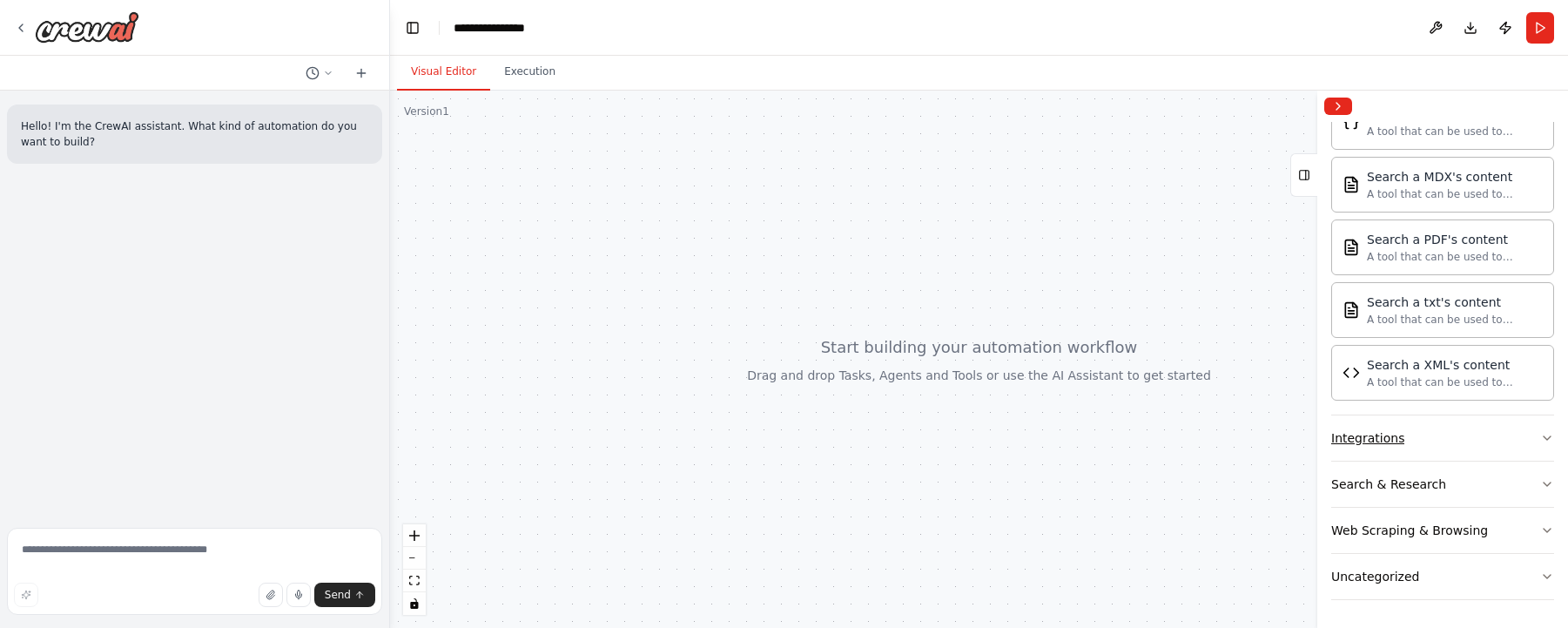
click at [1480, 444] on button "Integrations" at bounding box center [1443, 437] width 223 height 45
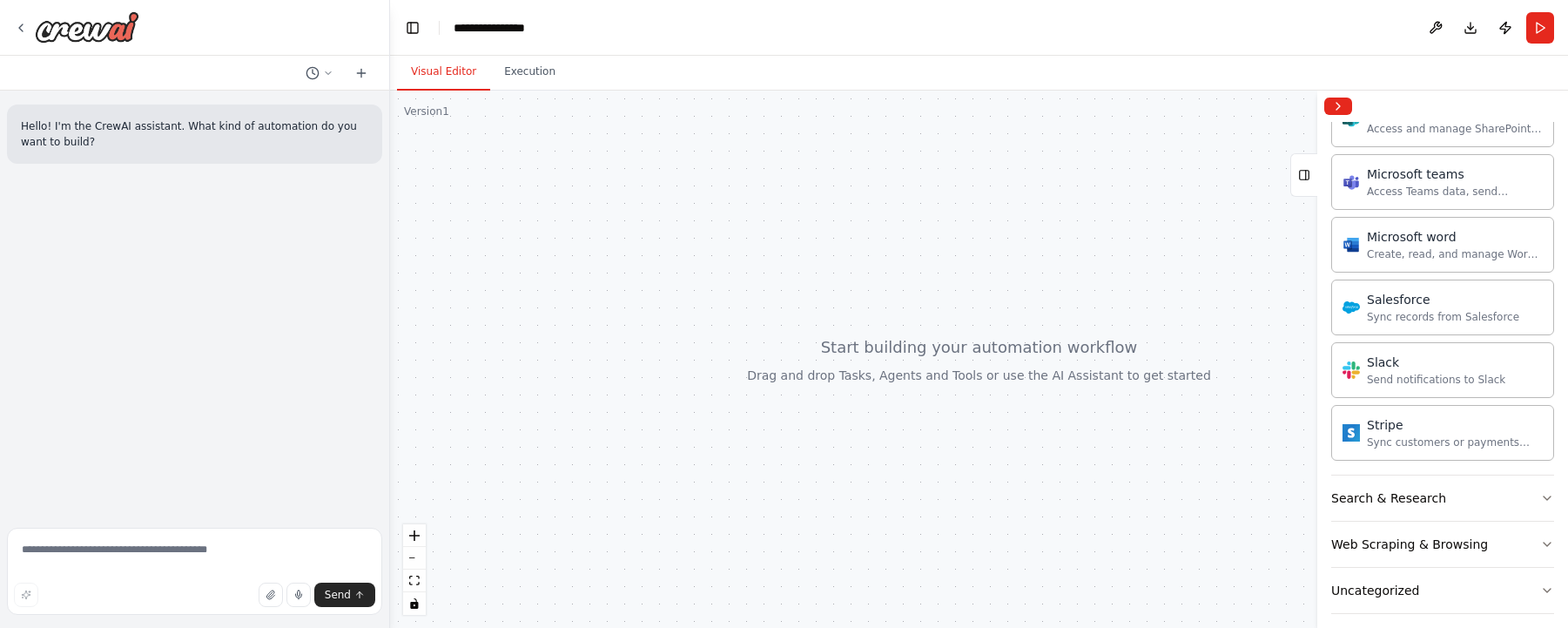
scroll to position [2151, 0]
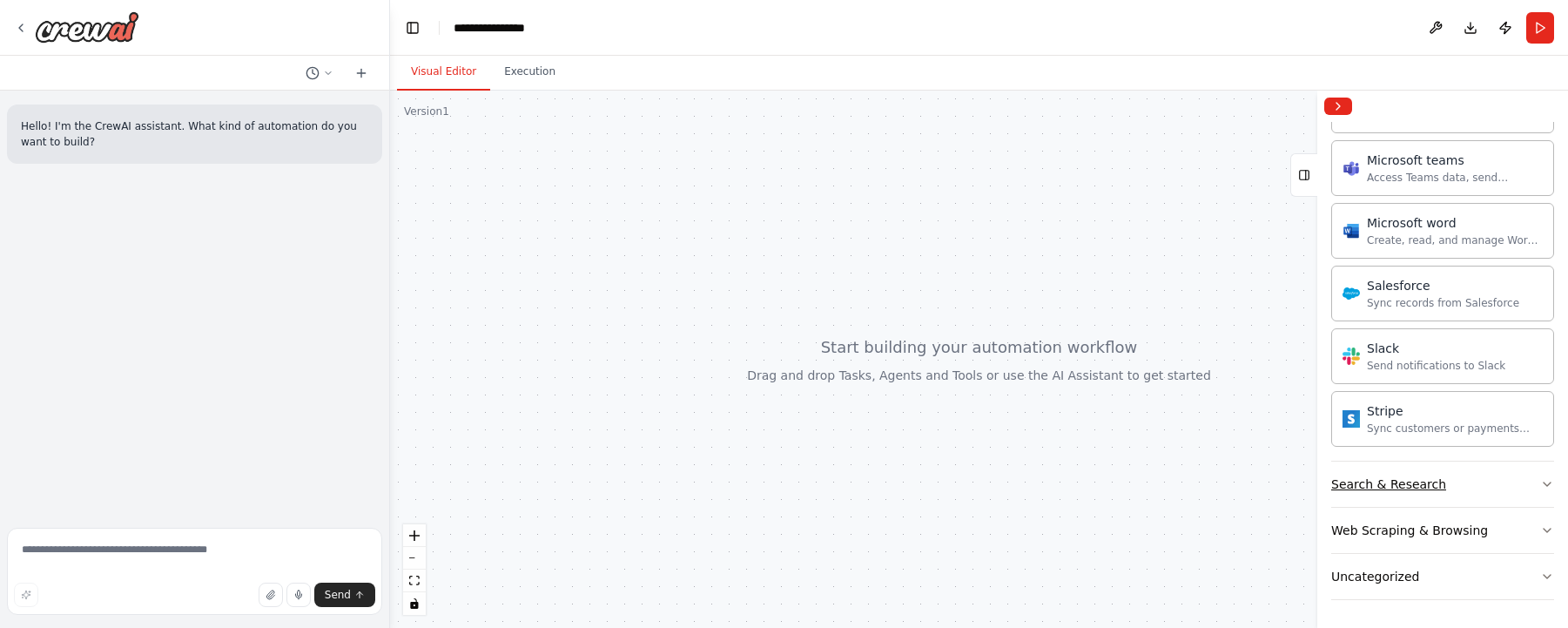
click at [1460, 479] on button "Search & Research" at bounding box center [1443, 484] width 223 height 45
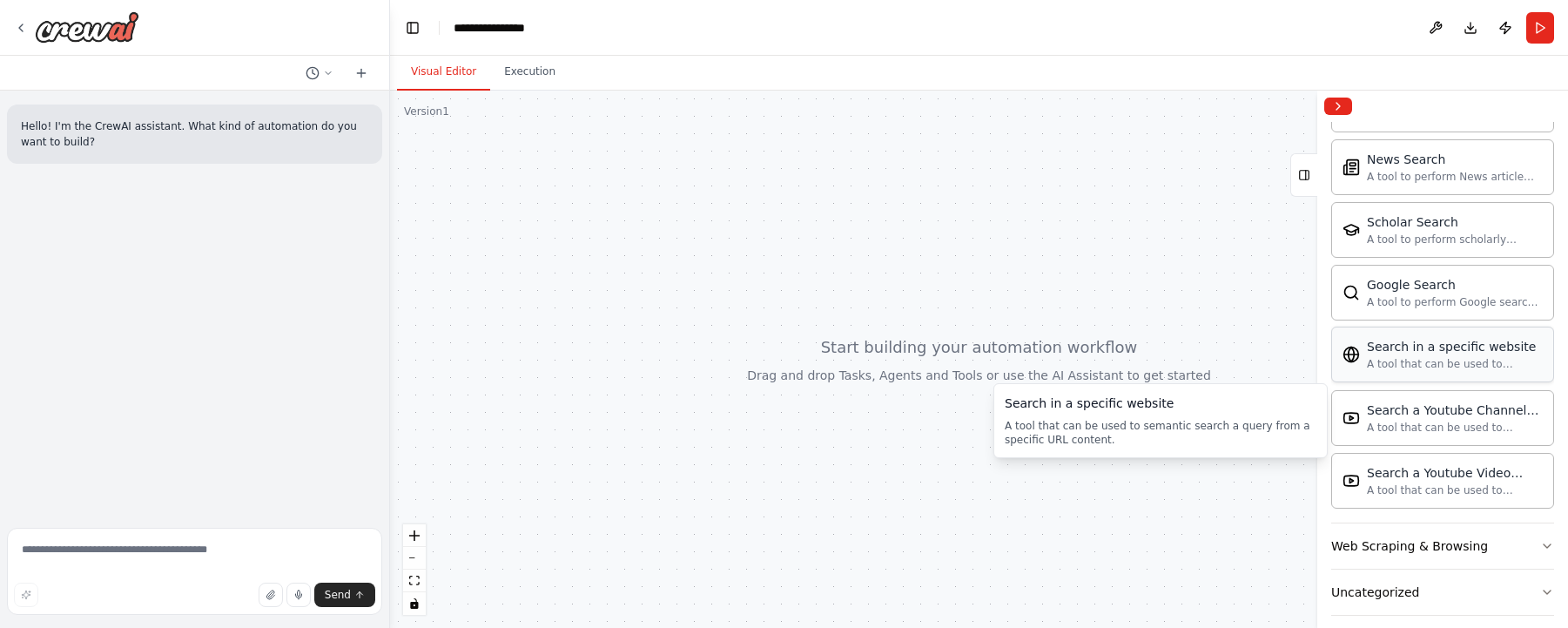
scroll to position [3042, 0]
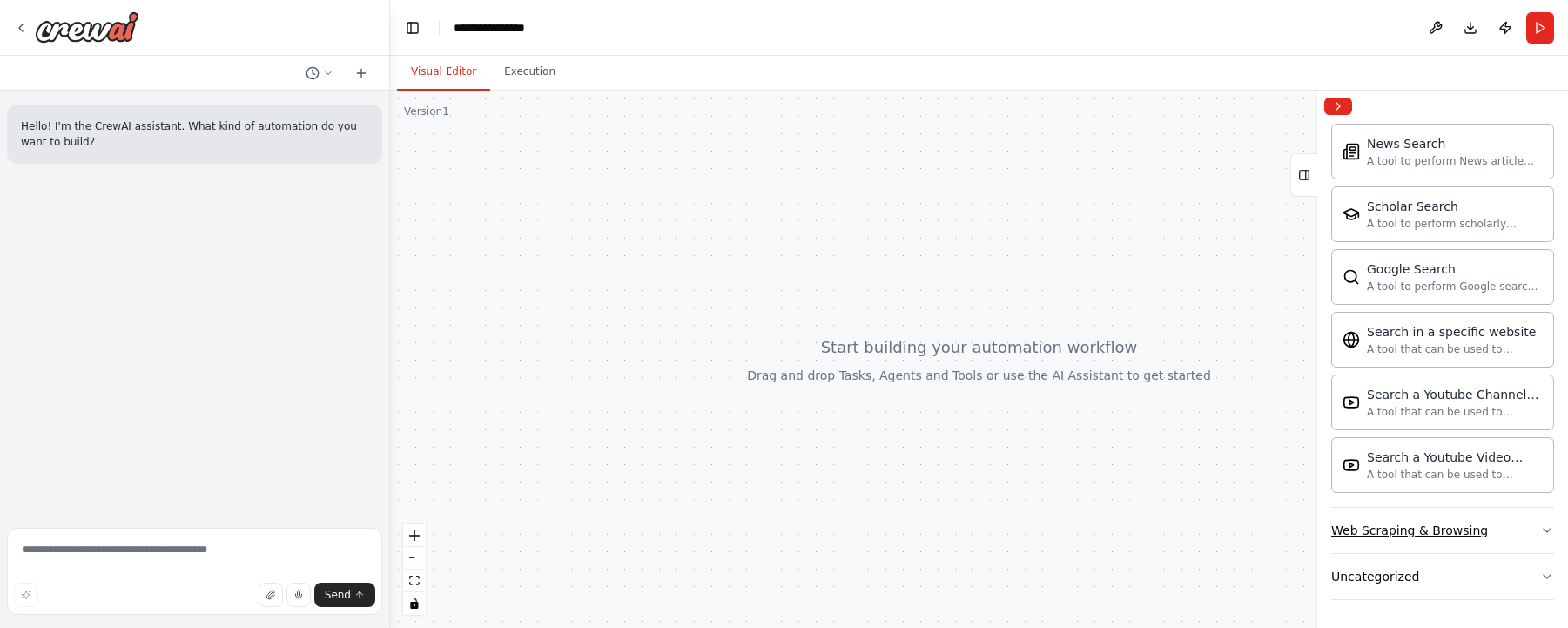
click at [1459, 534] on div "Web Scraping & Browsing" at bounding box center [1410, 530] width 157 height 18
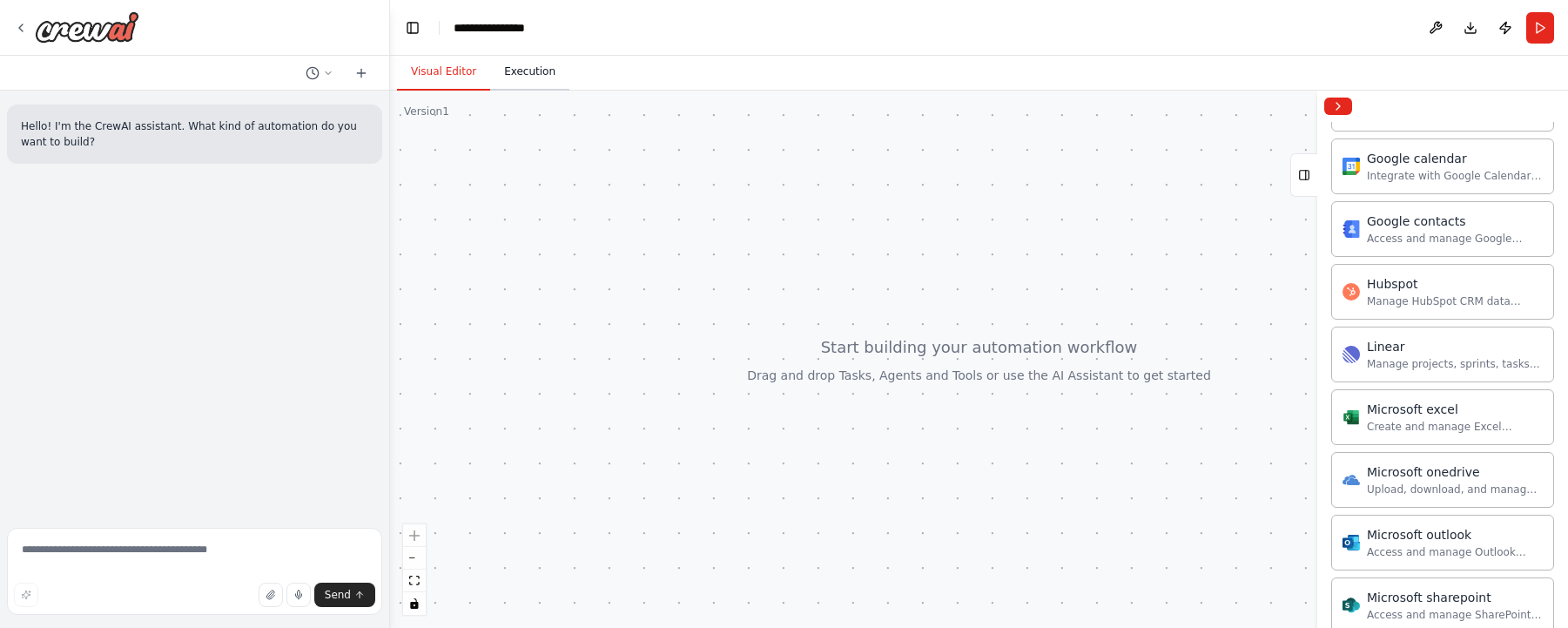
scroll to position [1646, 0]
